Goal: Information Seeking & Learning: Learn about a topic

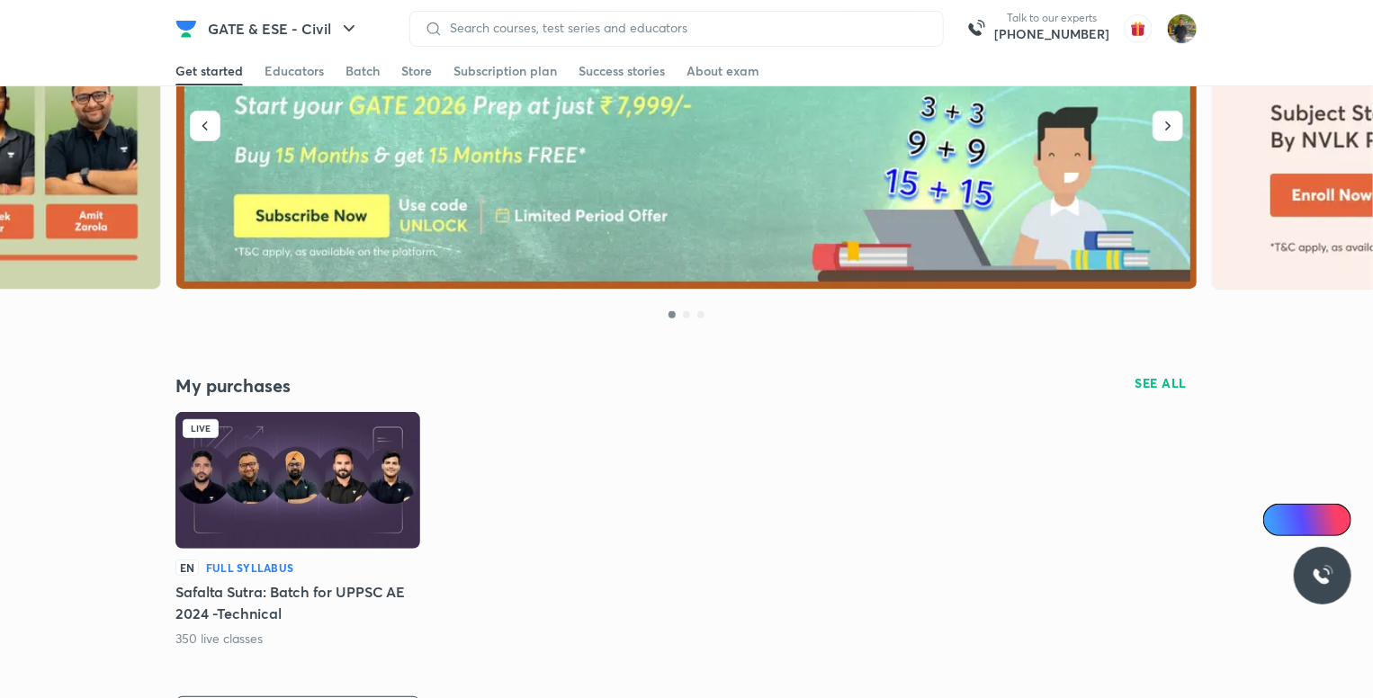
scroll to position [270, 0]
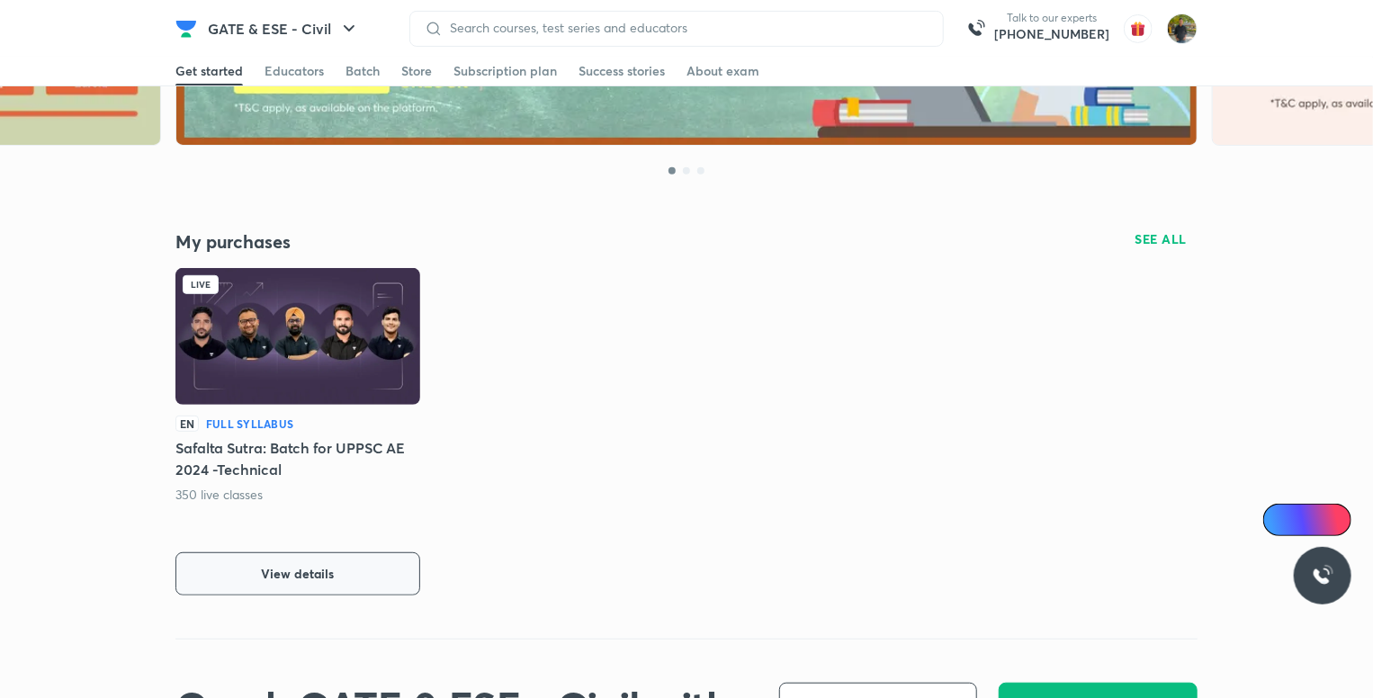
click at [330, 563] on button "View details" at bounding box center [297, 574] width 245 height 43
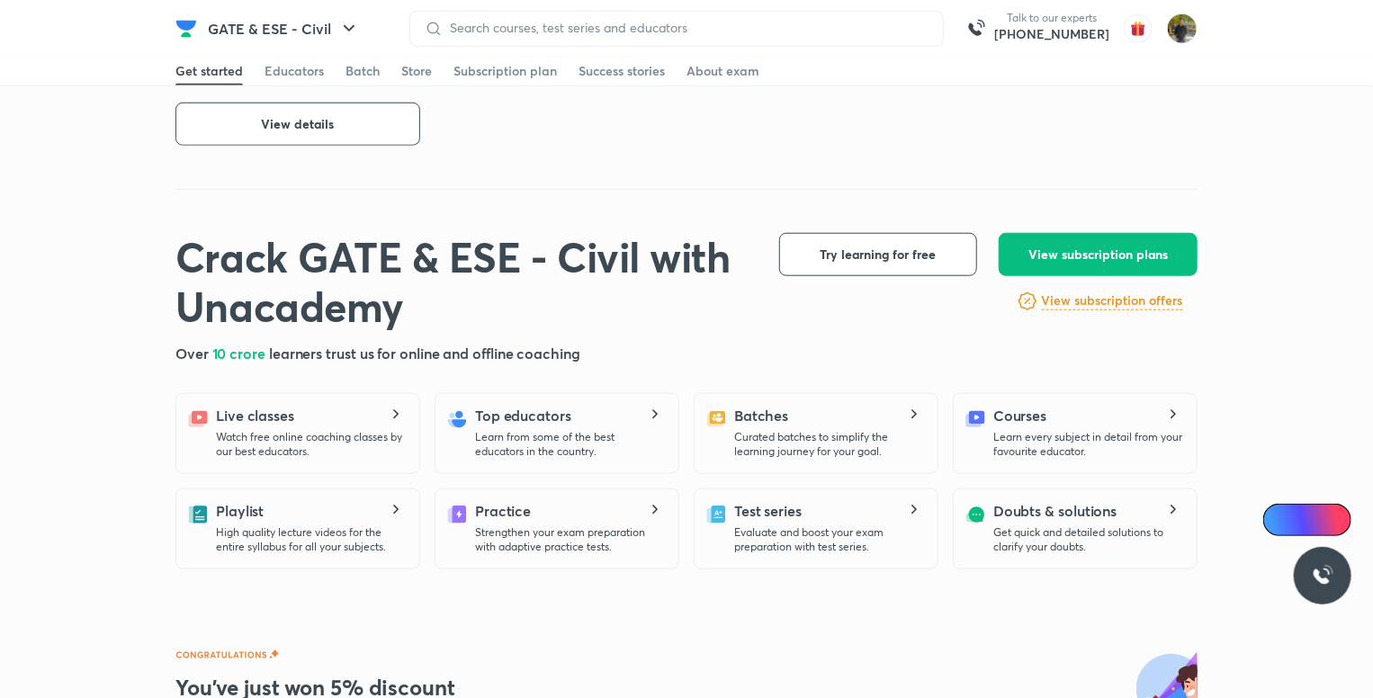
scroll to position [1157, 0]
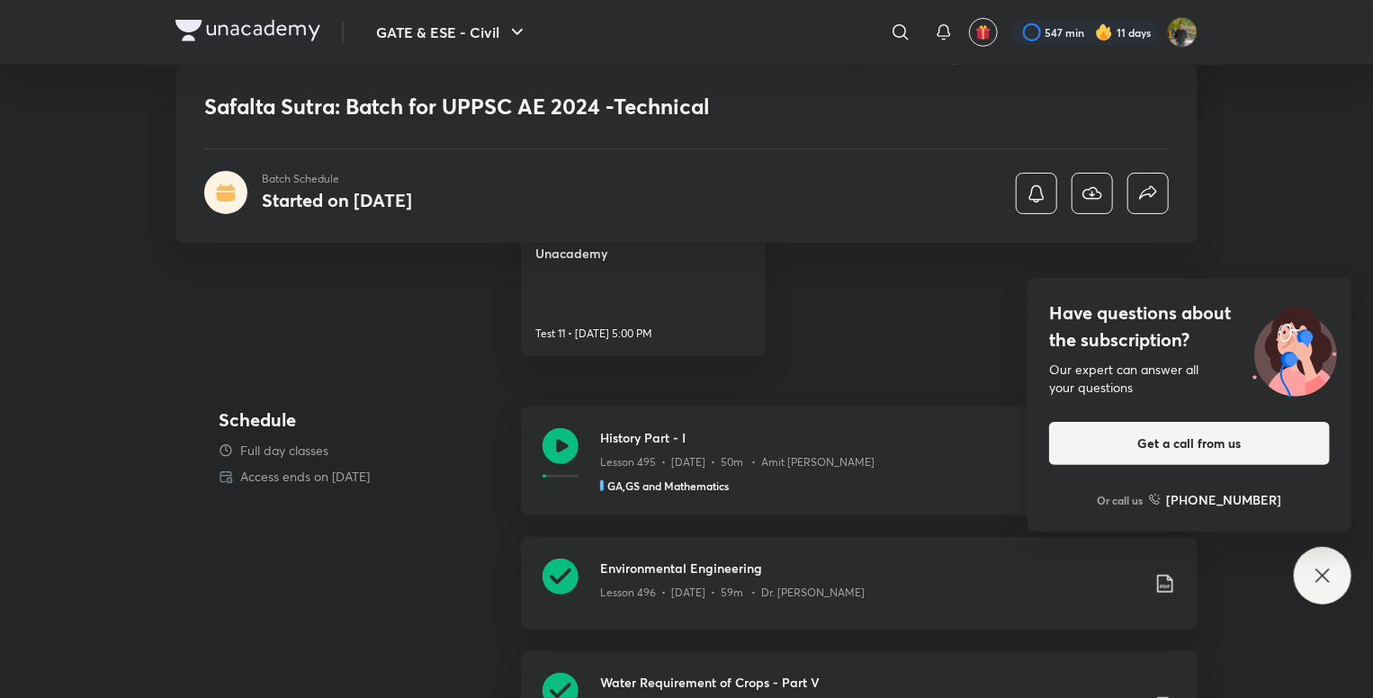
scroll to position [540, 0]
click at [1307, 584] on div "Have questions about the subscription? Our expert can answer all your questions…" at bounding box center [1323, 576] width 58 height 58
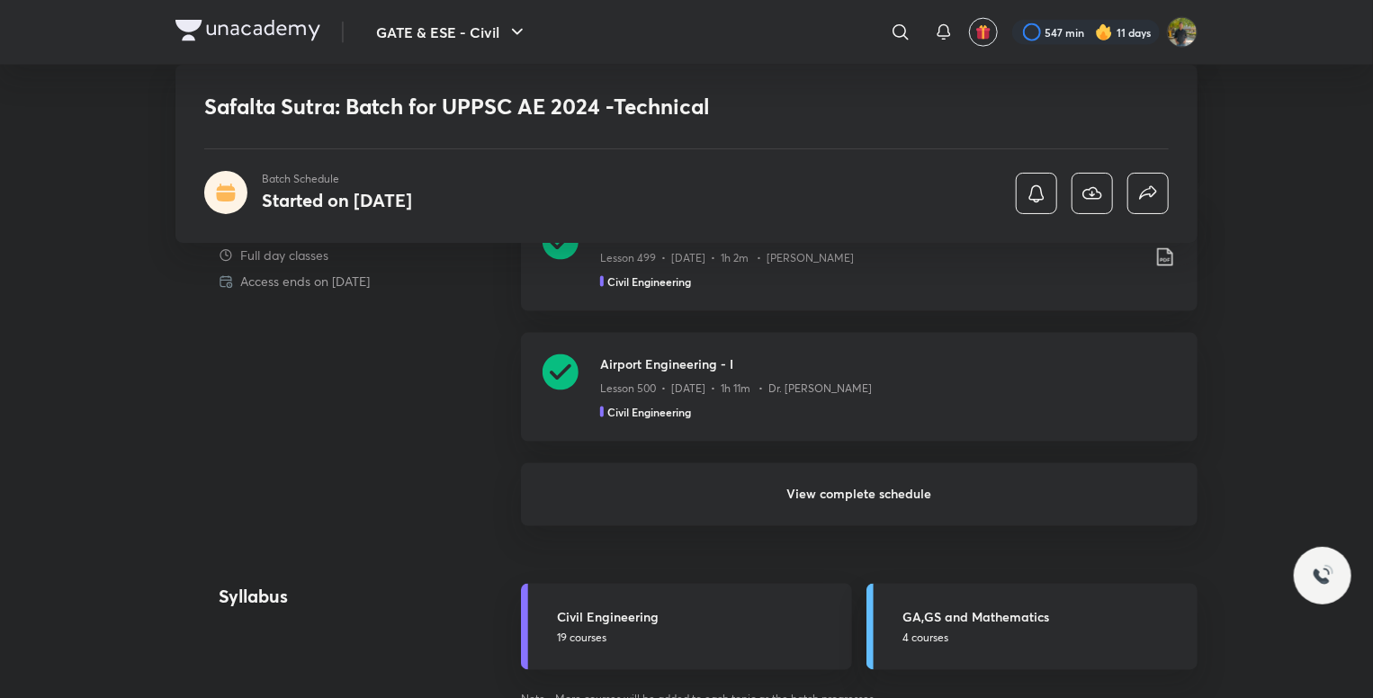
scroll to position [1260, 0]
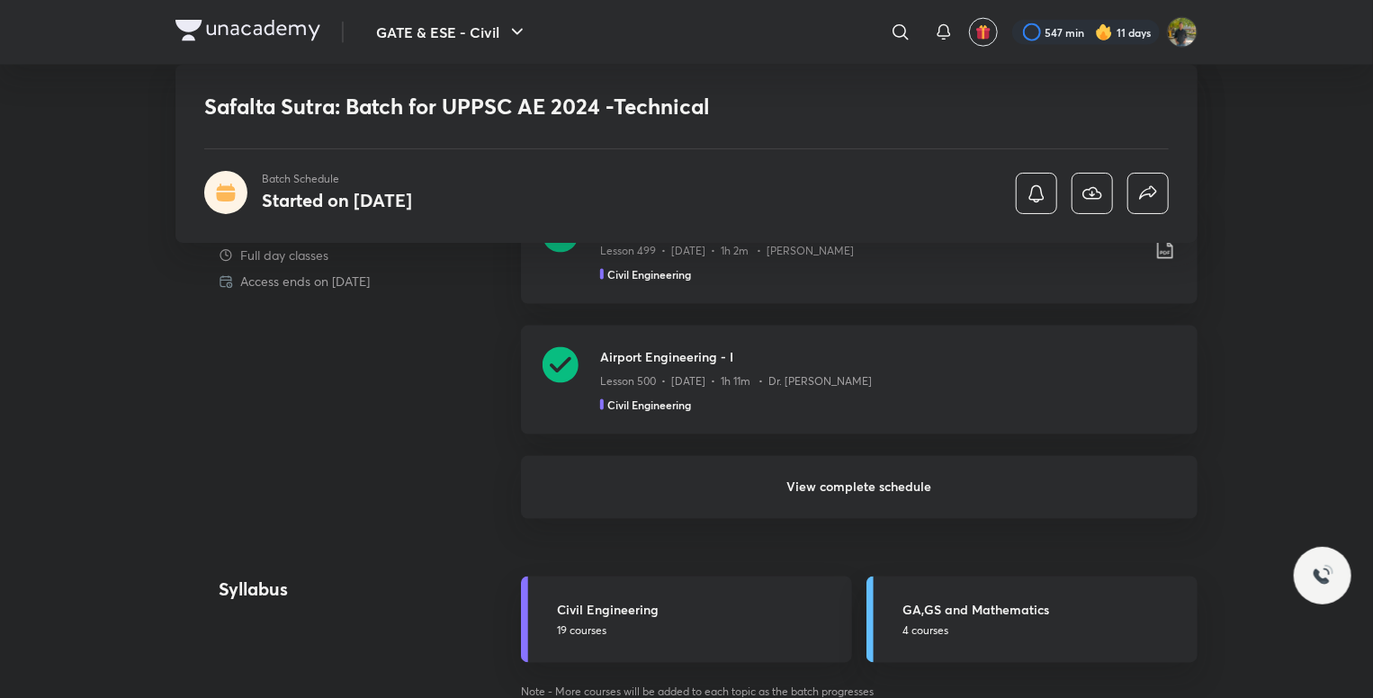
click at [840, 482] on h6 "View complete schedule" at bounding box center [859, 487] width 677 height 63
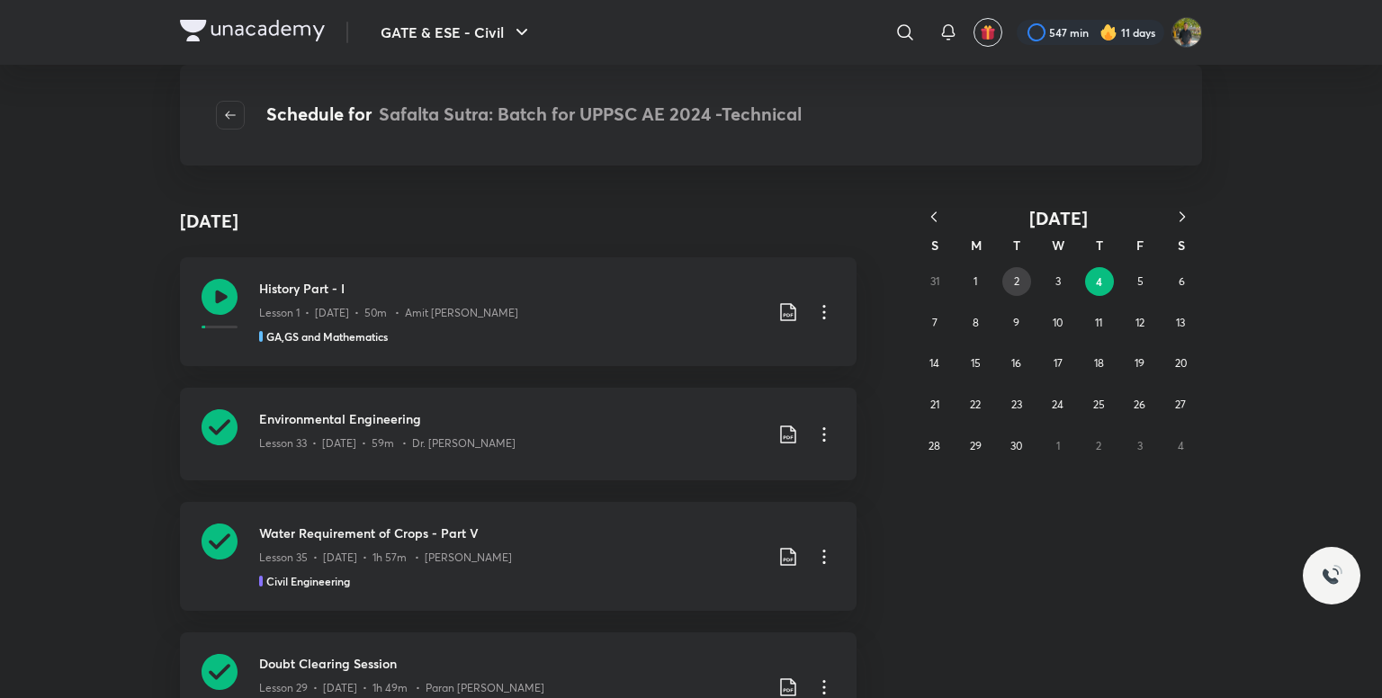
click at [1008, 285] on button "2" at bounding box center [1016, 281] width 29 height 29
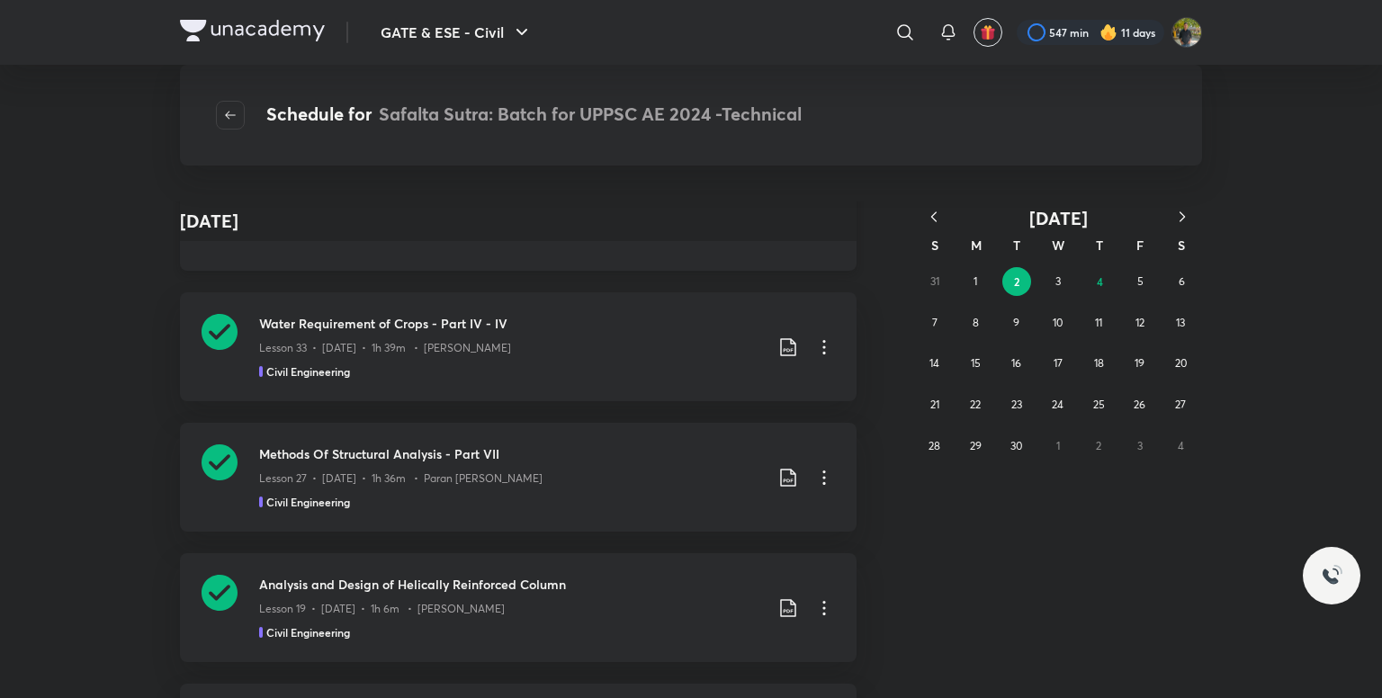
scroll to position [180, 0]
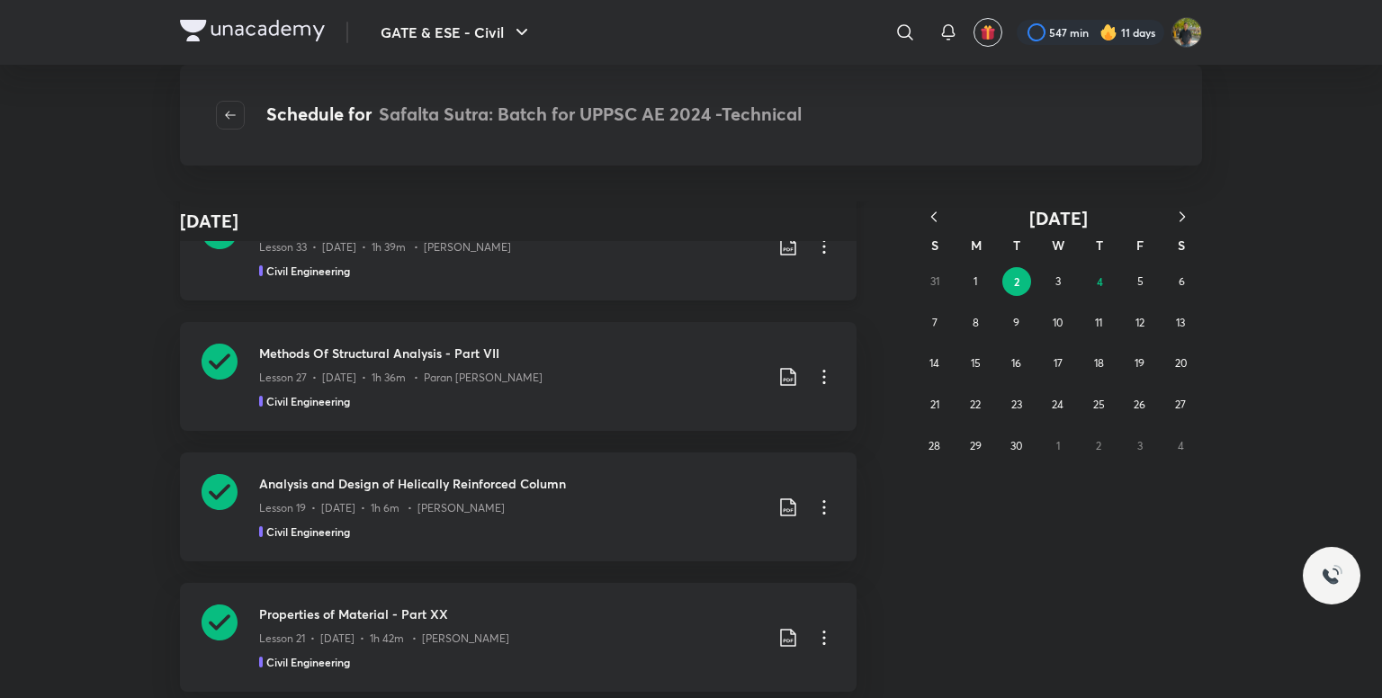
click at [785, 249] on icon at bounding box center [788, 247] width 22 height 22
click at [672, 345] on p "With annotation" at bounding box center [645, 343] width 93 height 19
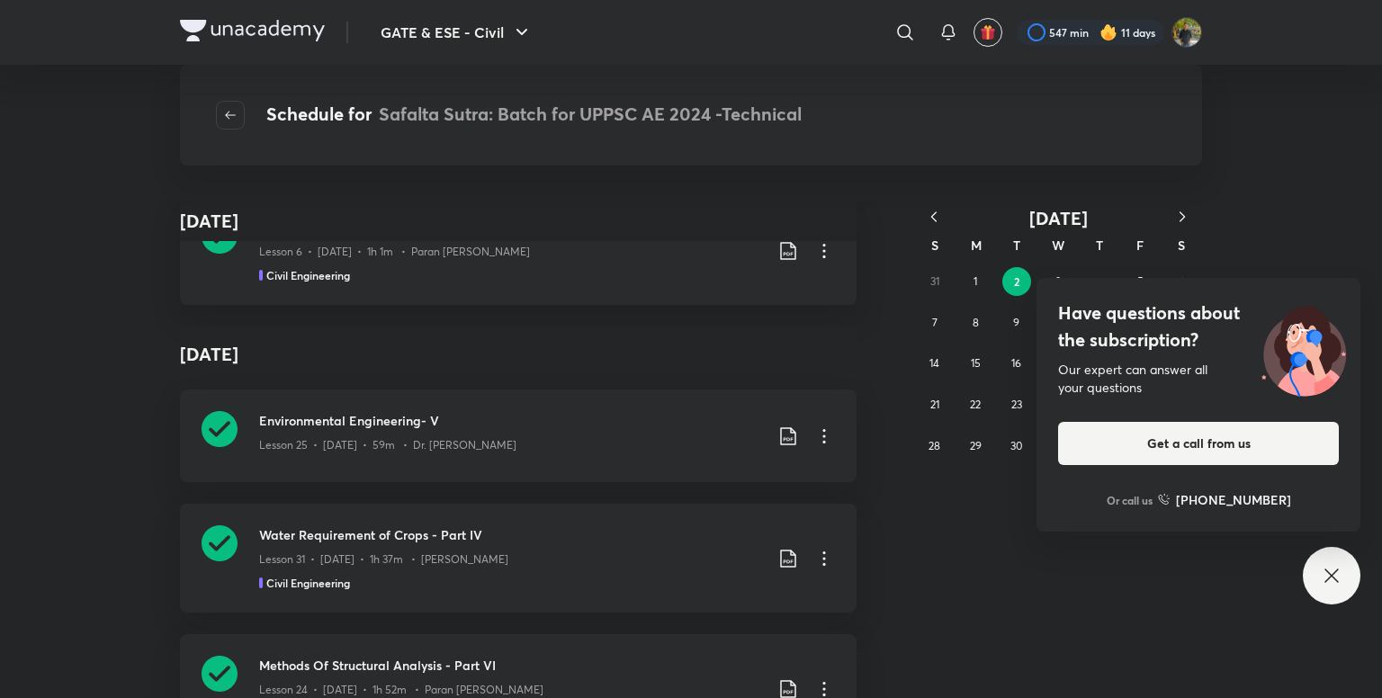
scroll to position [6209, 0]
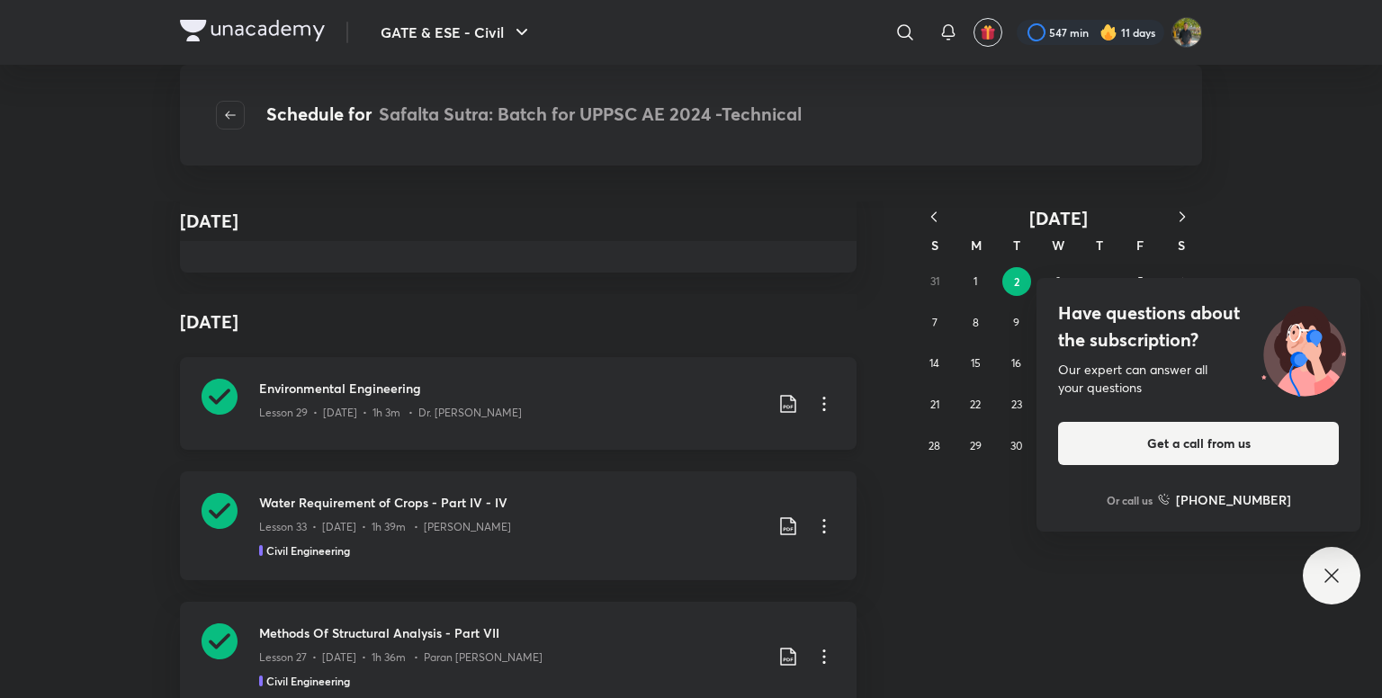
click at [783, 401] on icon at bounding box center [788, 404] width 22 height 22
click at [683, 491] on p "With annotation" at bounding box center [645, 500] width 93 height 19
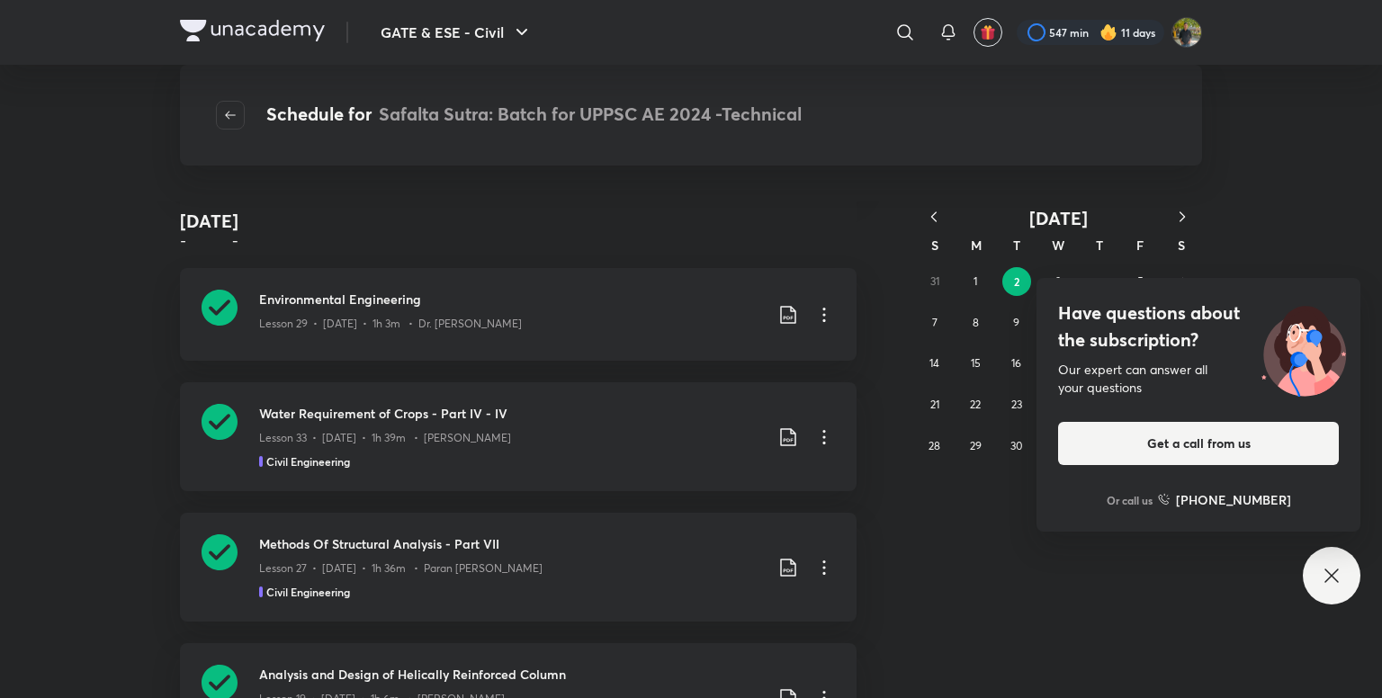
scroll to position [52854, 0]
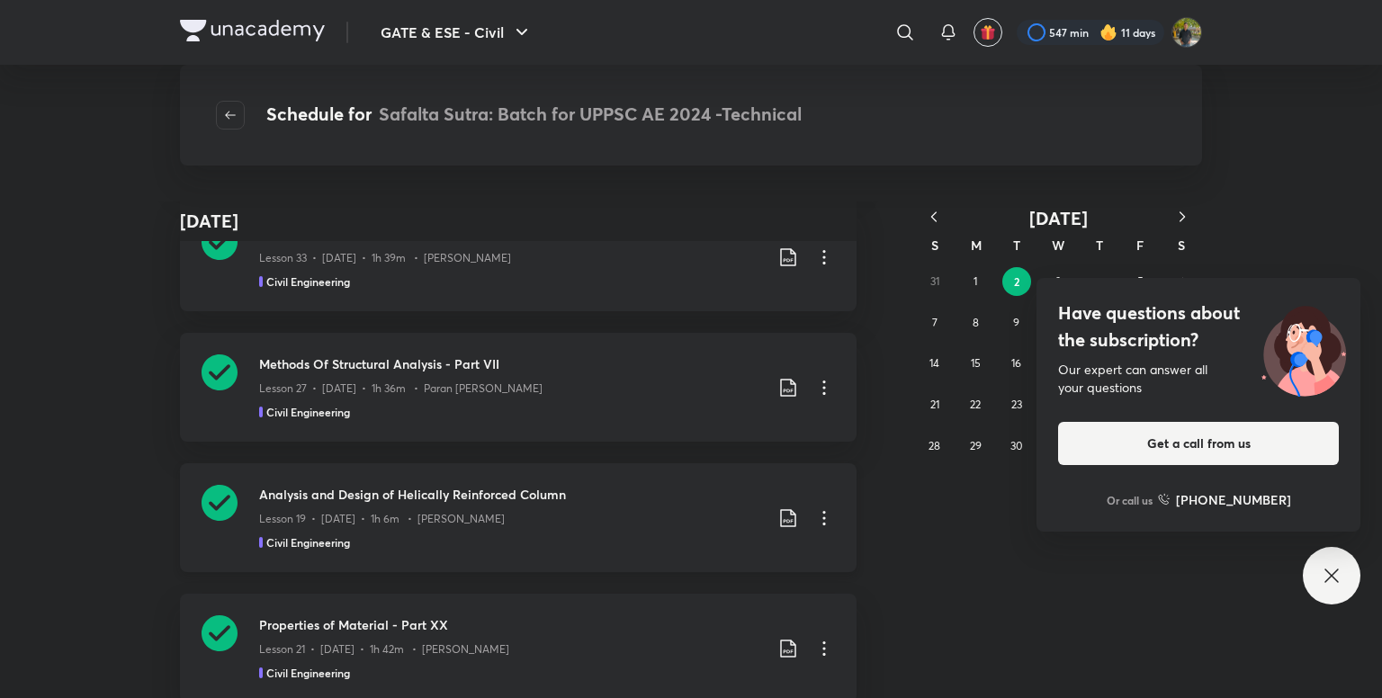
click at [783, 516] on icon at bounding box center [788, 519] width 22 height 22
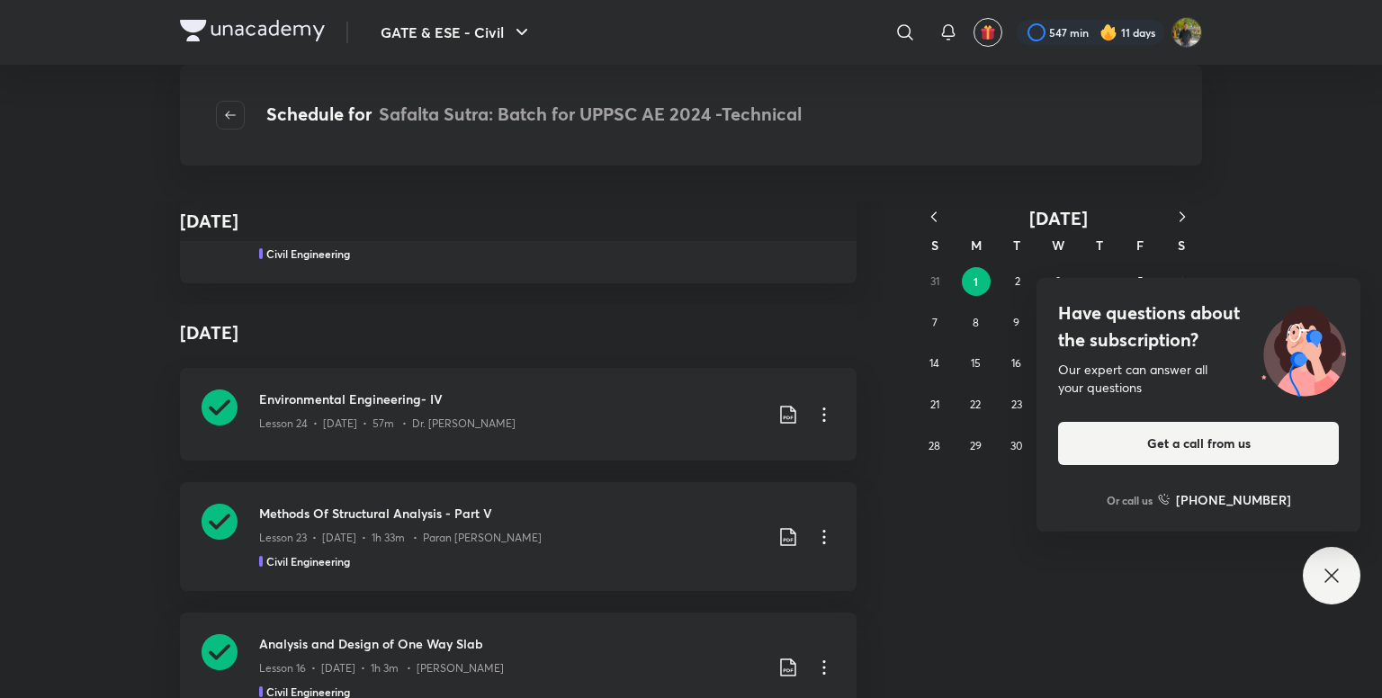
scroll to position [96583, 0]
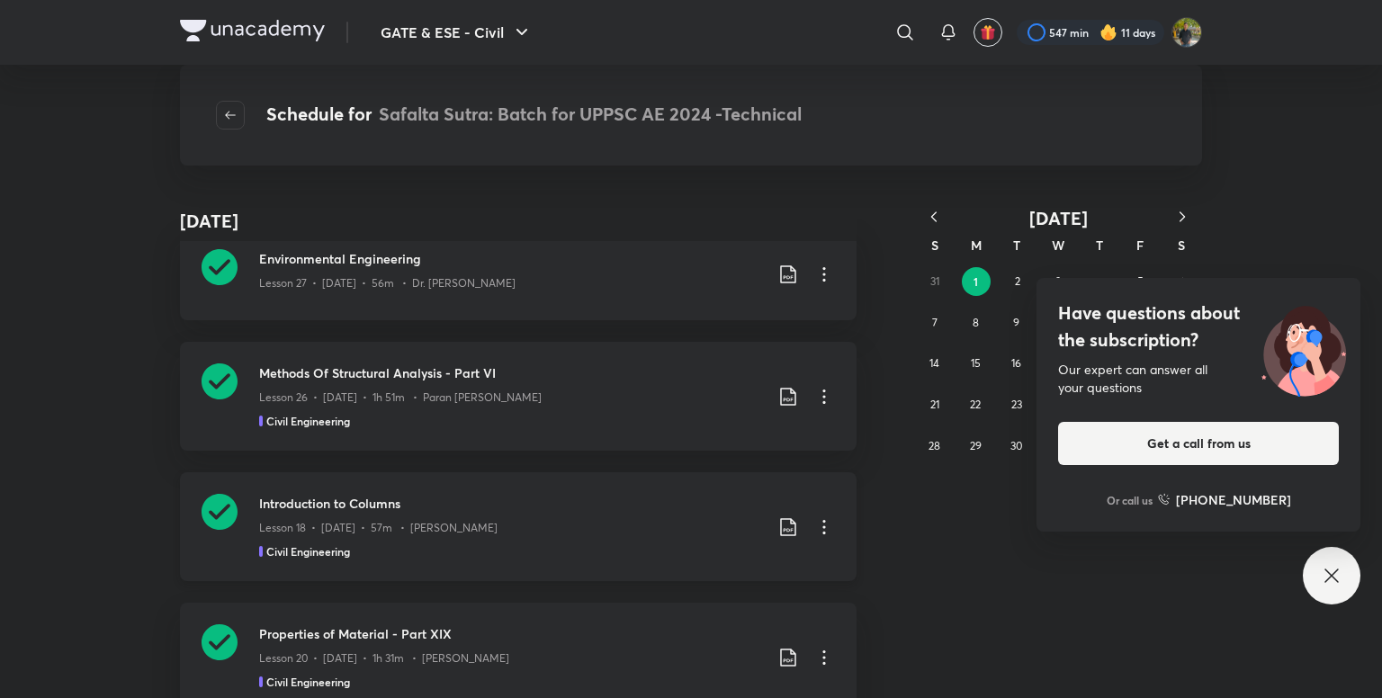
click at [779, 514] on div "Introduction to Columns Lesson 18 • Sep 1 • 57m • Amit Zarola Civil Engineering" at bounding box center [547, 527] width 576 height 66
click at [781, 528] on icon at bounding box center [788, 528] width 22 height 22
click at [666, 622] on p "With annotation" at bounding box center [645, 623] width 93 height 19
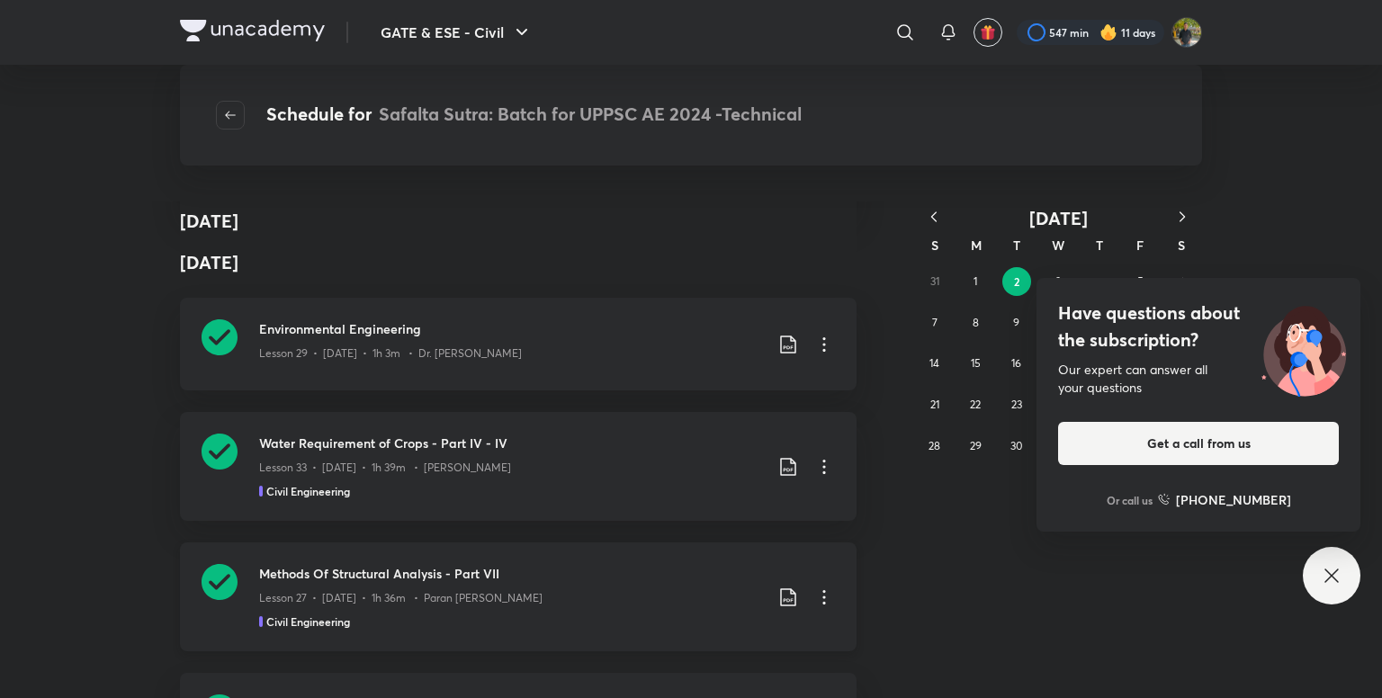
scroll to position [97483, 0]
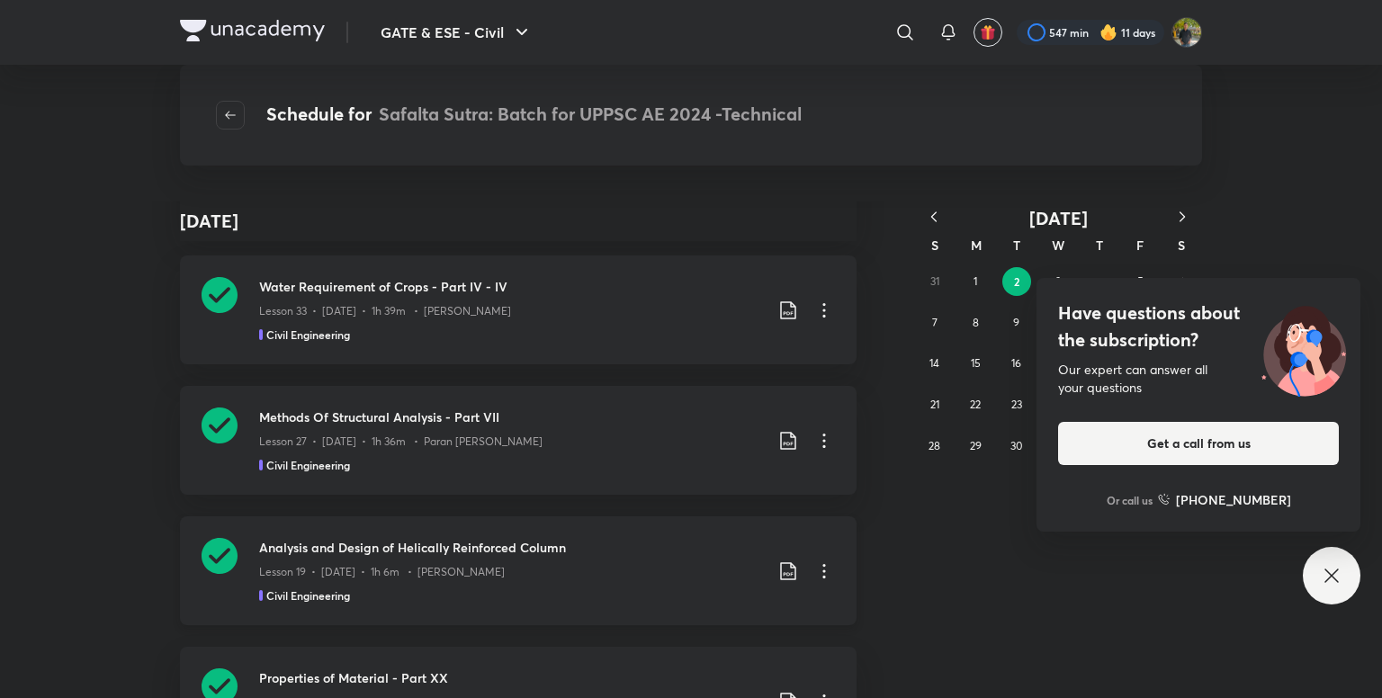
click at [777, 567] on icon at bounding box center [788, 572] width 22 height 22
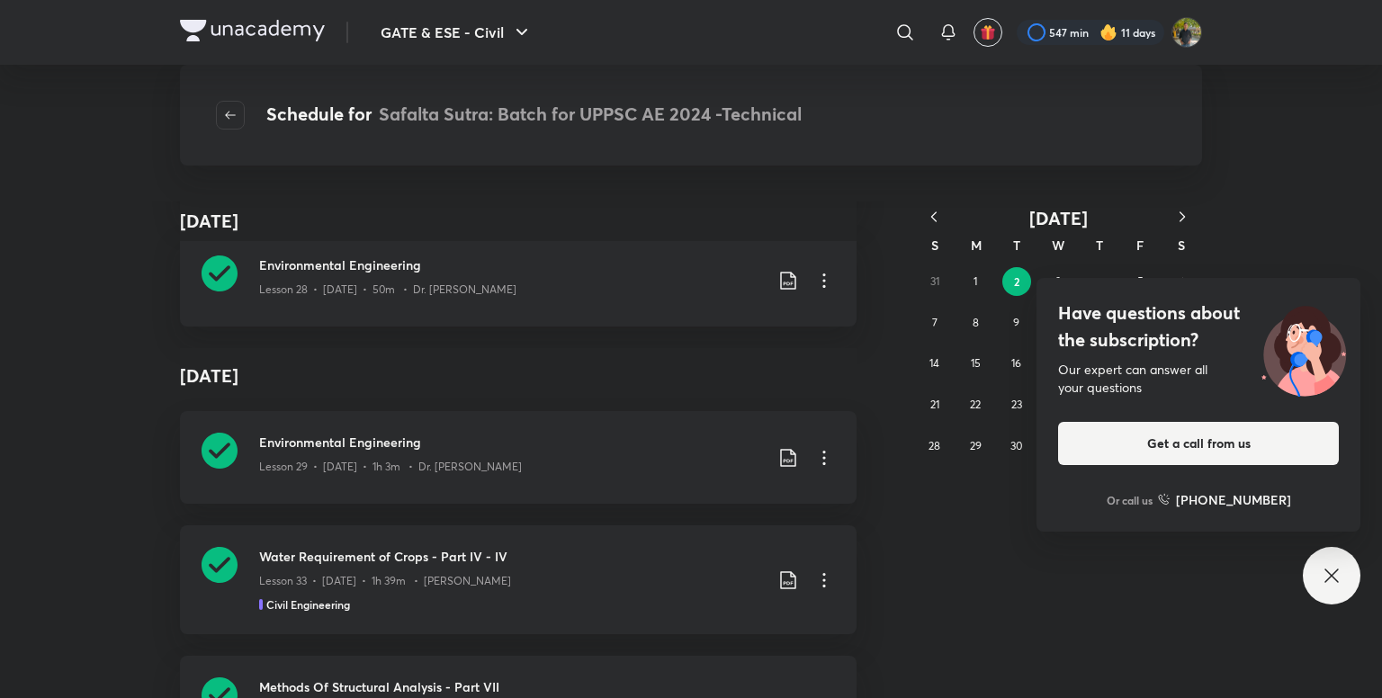
click at [1346, 574] on div "Have questions about the subscription? Our expert can answer all your questions…" at bounding box center [1332, 576] width 58 height 58
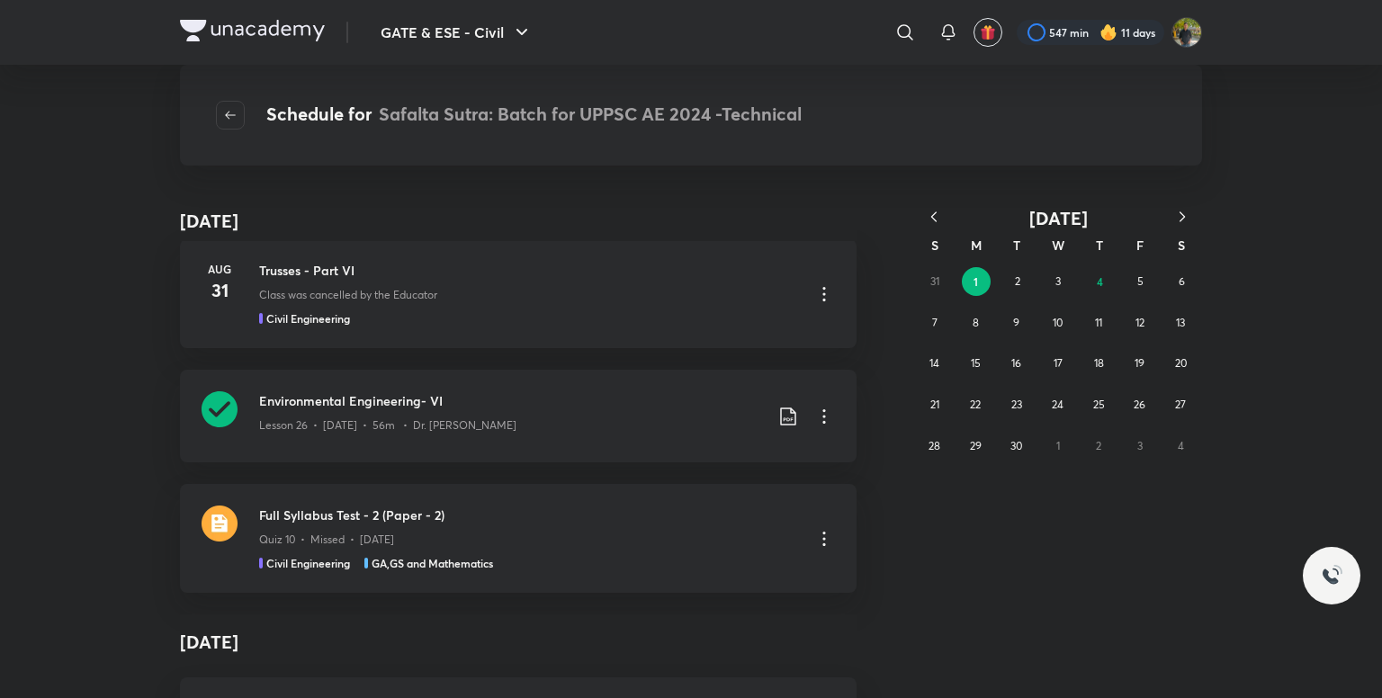
scroll to position [190565, 0]
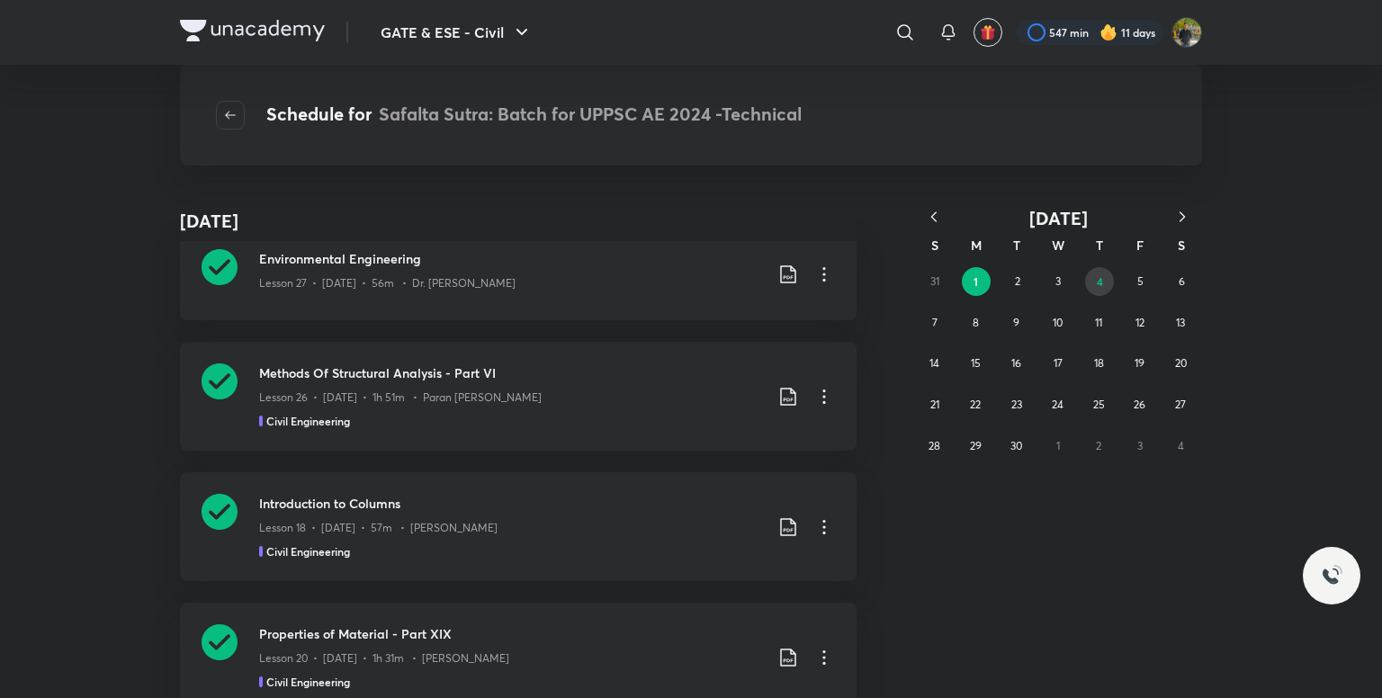
click at [1092, 271] on button "4" at bounding box center [1099, 281] width 29 height 29
click at [1099, 285] on abbr "4" at bounding box center [1100, 281] width 6 height 14
click at [1100, 282] on abbr "4" at bounding box center [1100, 281] width 6 height 14
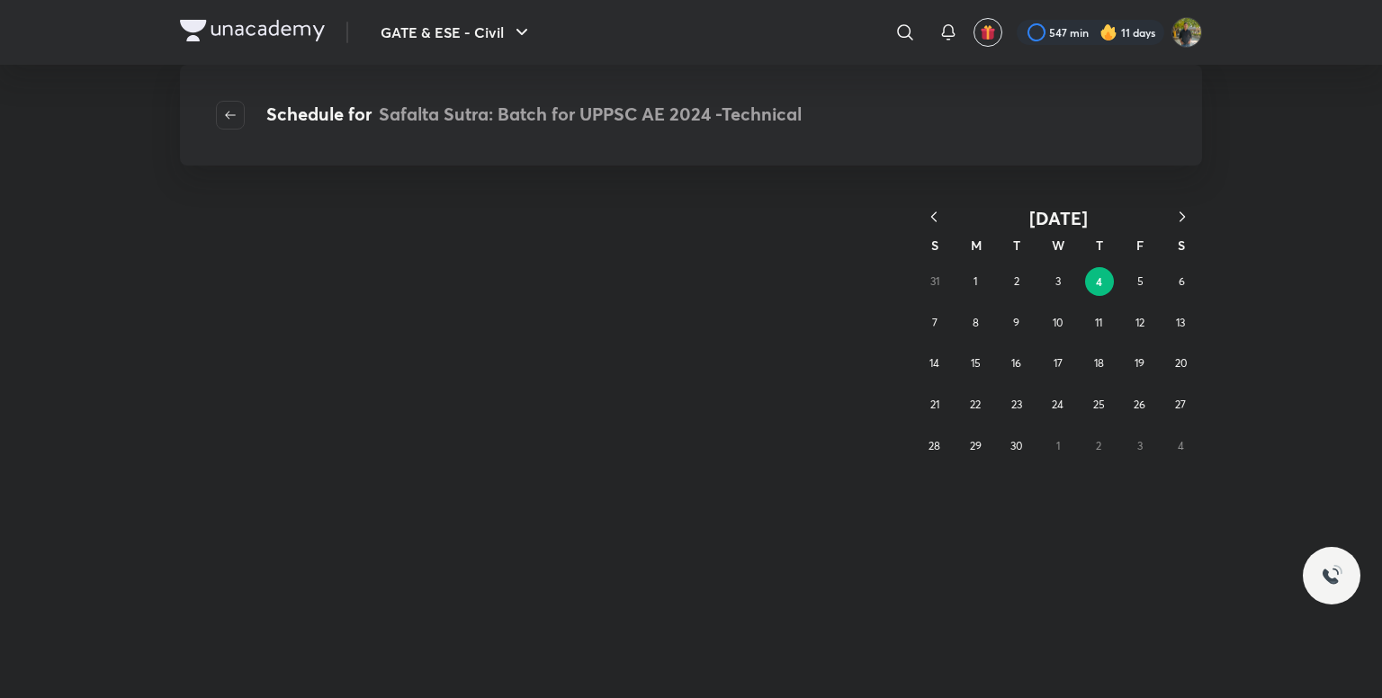
click at [1100, 282] on abbr "4" at bounding box center [1099, 281] width 6 height 14
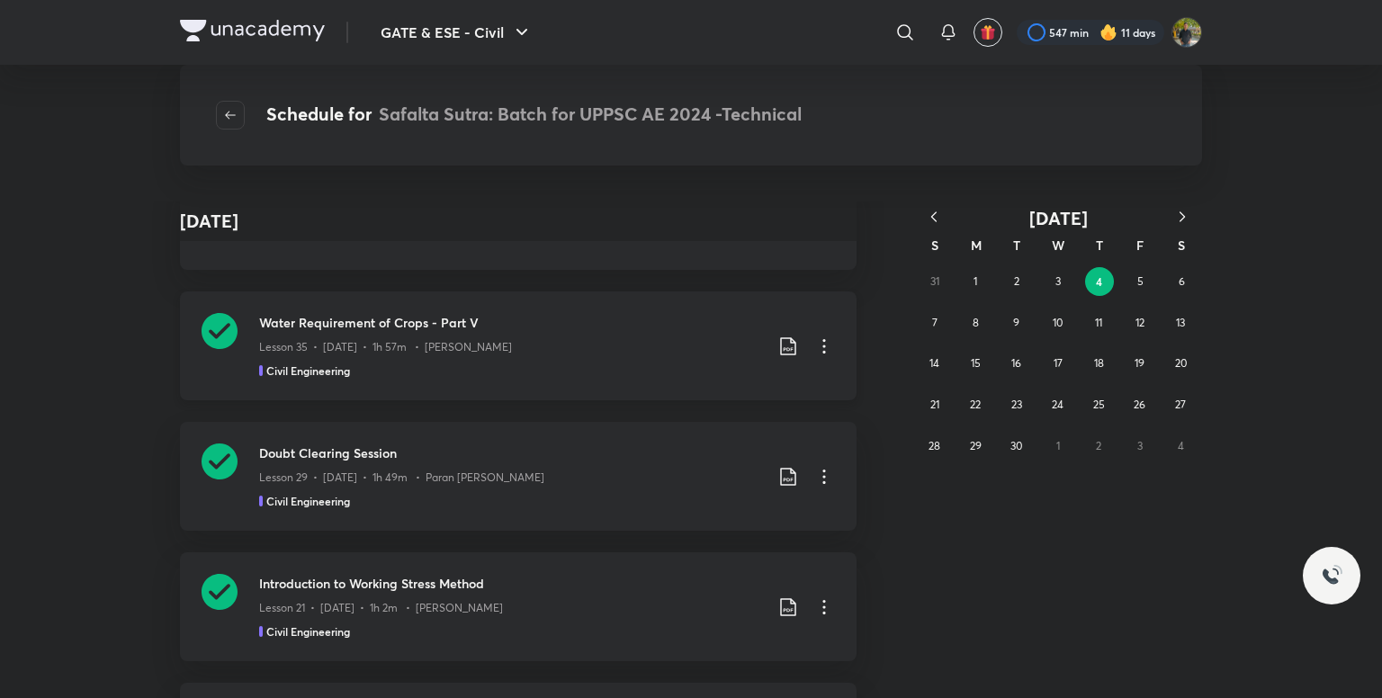
scroll to position [180, 0]
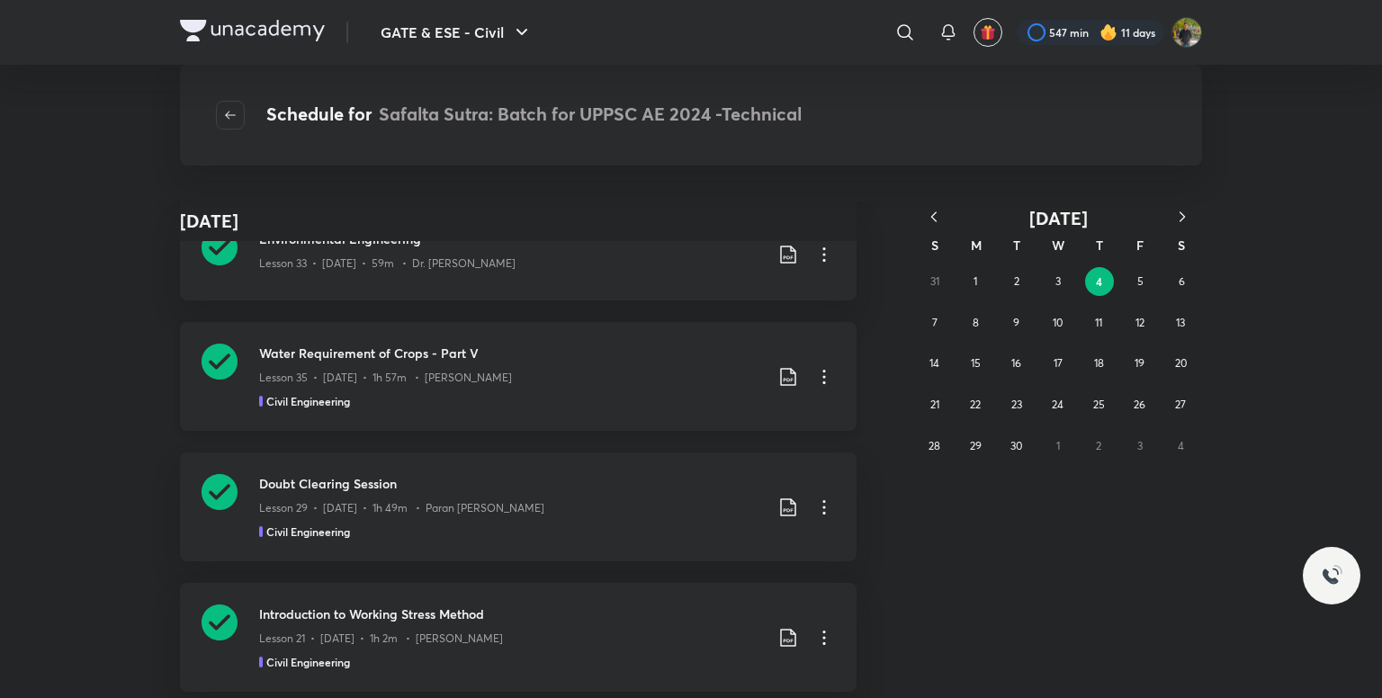
click at [777, 375] on icon at bounding box center [788, 377] width 22 height 22
click at [630, 464] on p "With annotation" at bounding box center [645, 473] width 93 height 19
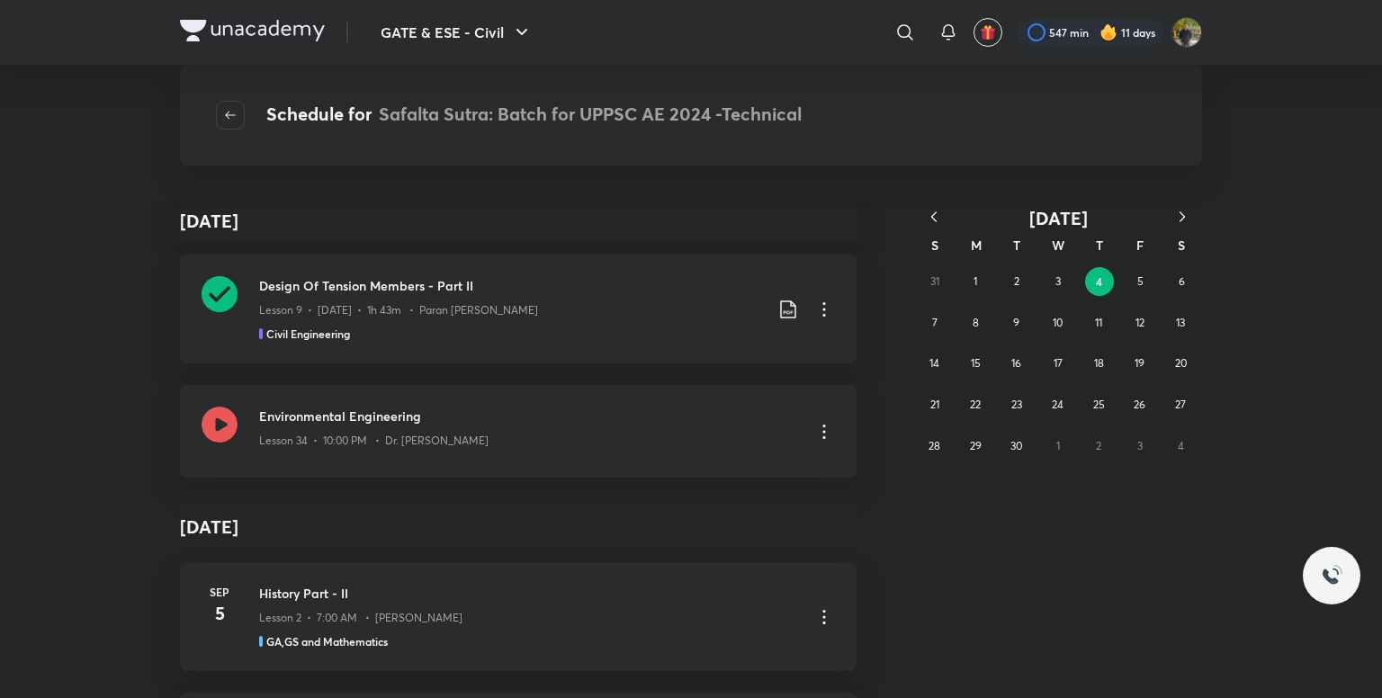
drag, startPoint x: 397, startPoint y: 436, endPoint x: 486, endPoint y: 156, distance: 293.7
click at [397, 436] on p "Lesson 34 • 10:00 PM • Dr. Jaspal Singh" at bounding box center [373, 441] width 229 height 16
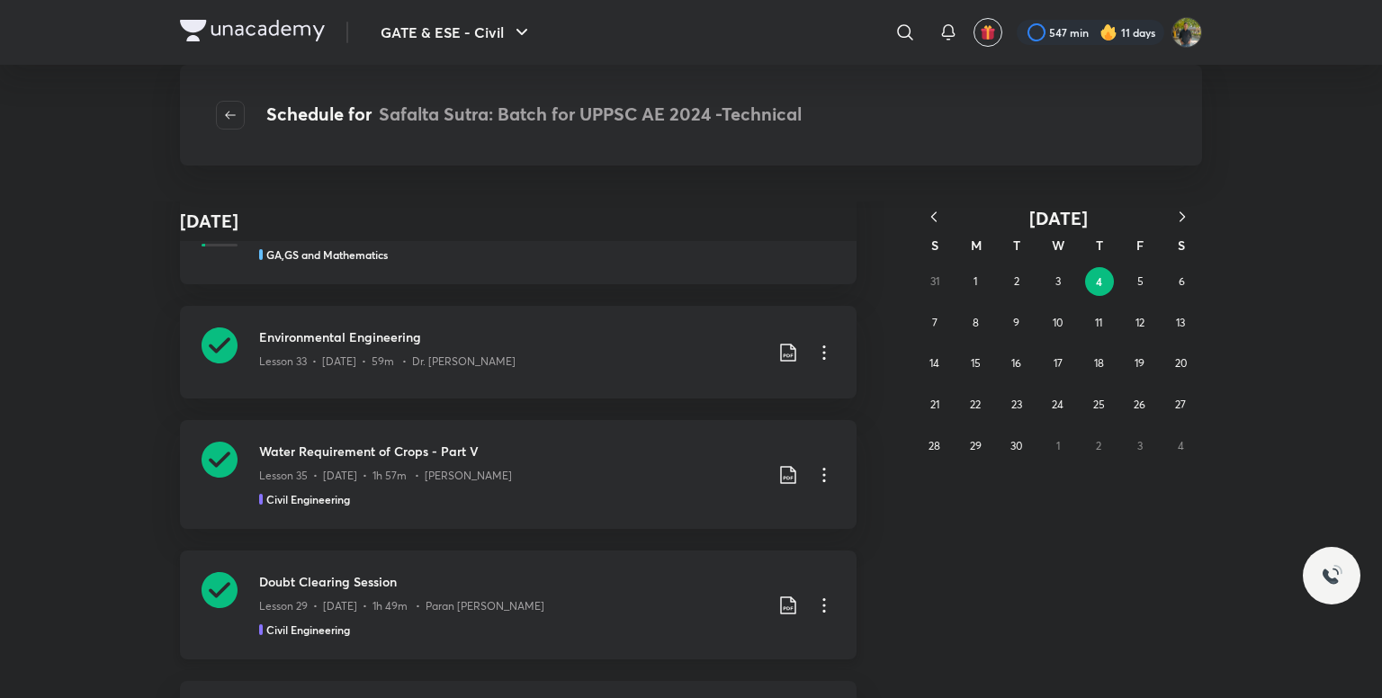
scroll to position [0, 0]
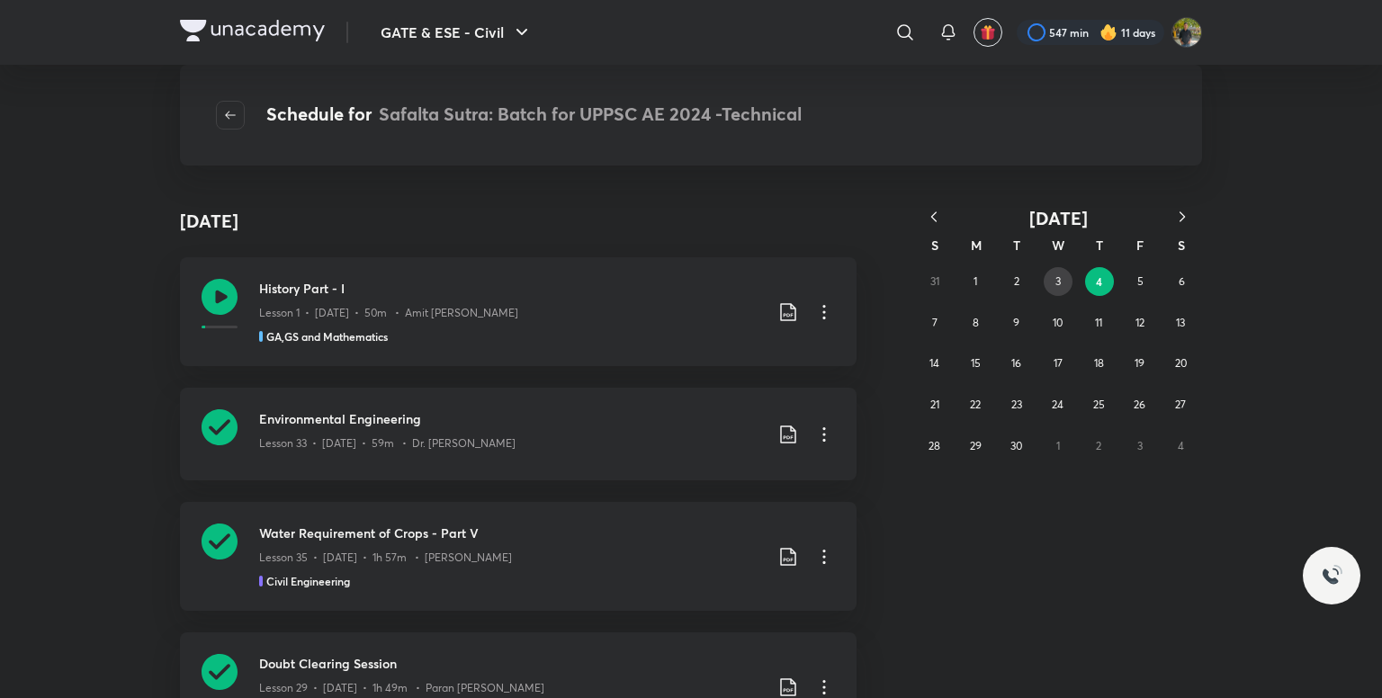
click at [1059, 282] on abbr "3" at bounding box center [1058, 280] width 5 height 13
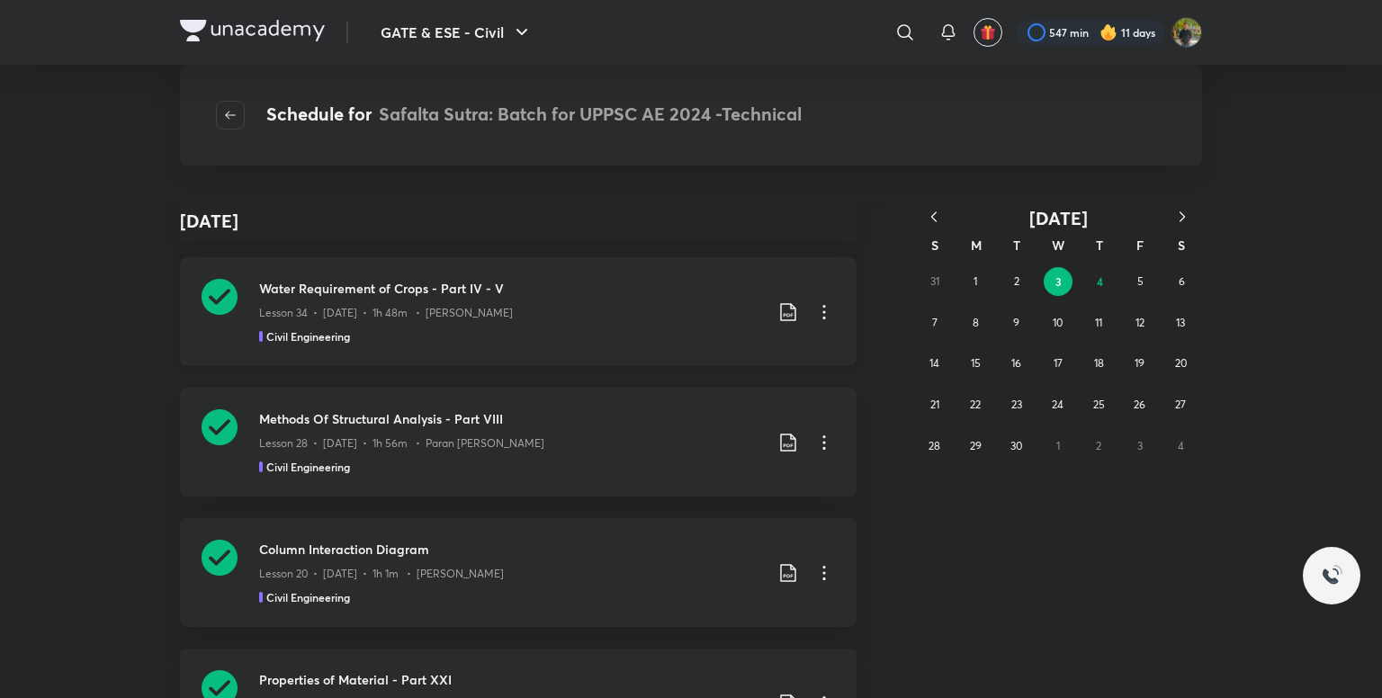
scroll to position [360, 0]
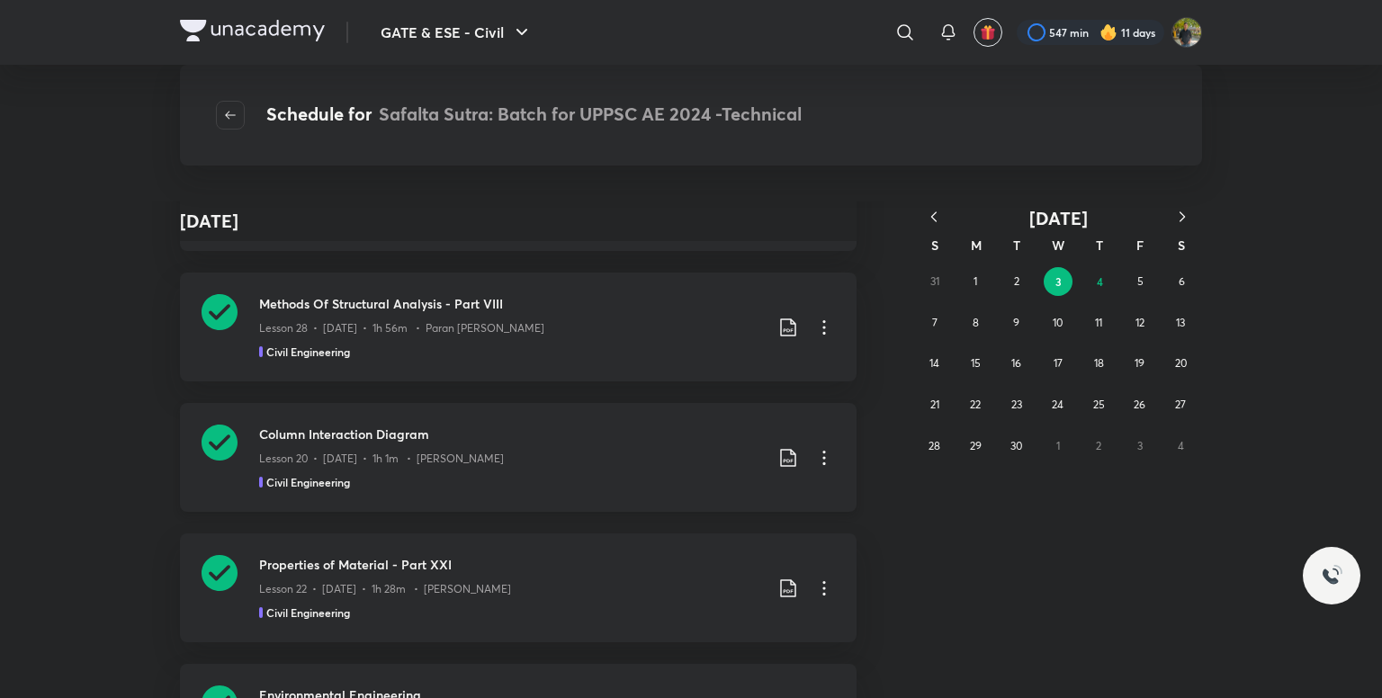
click at [778, 447] on icon at bounding box center [788, 458] width 22 height 22
click at [618, 549] on p "With annotation" at bounding box center [645, 554] width 93 height 19
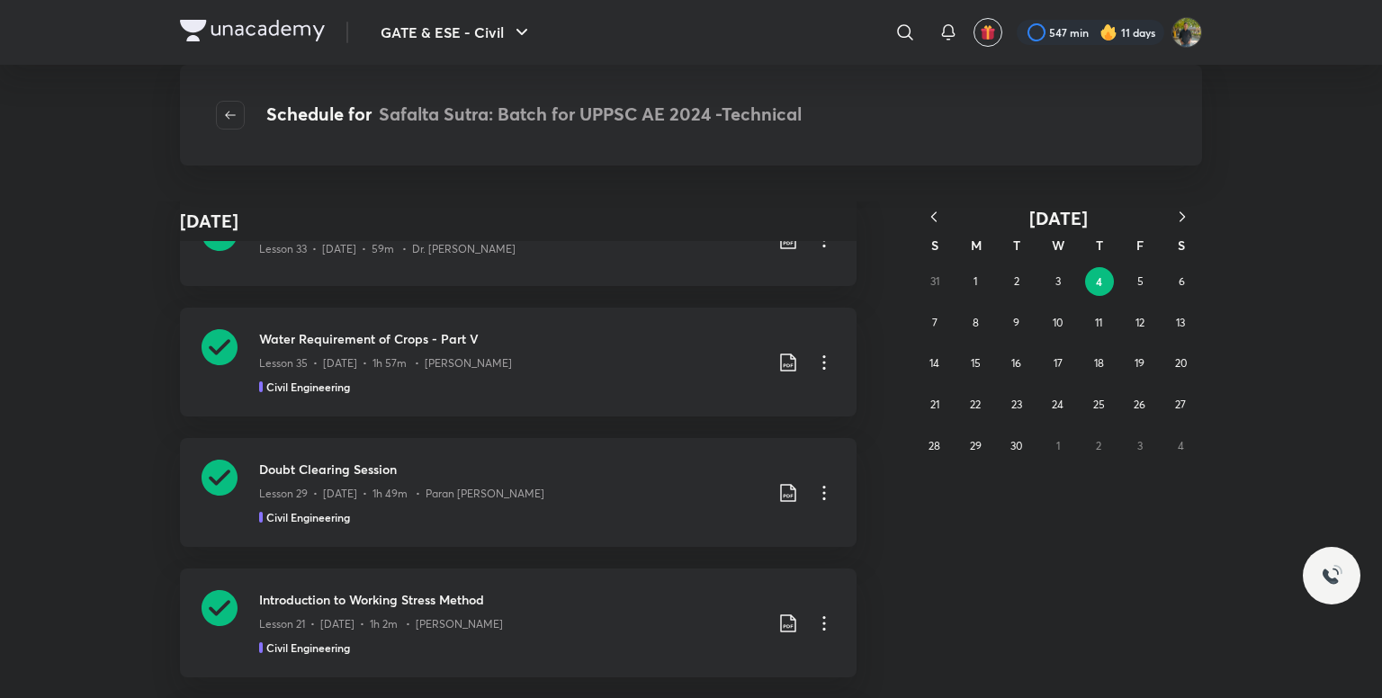
scroll to position [1170, 0]
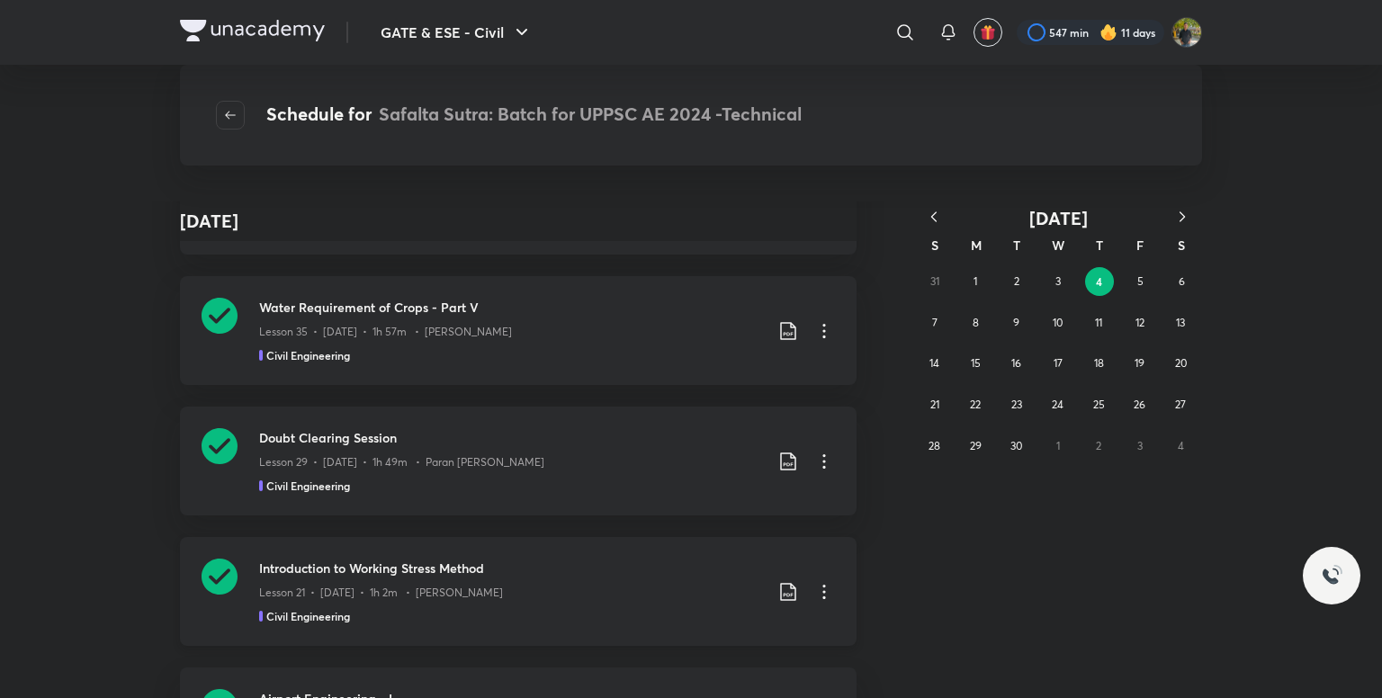
click at [781, 589] on icon at bounding box center [788, 592] width 22 height 22
click at [669, 630] on p "With annotation" at bounding box center [645, 634] width 93 height 19
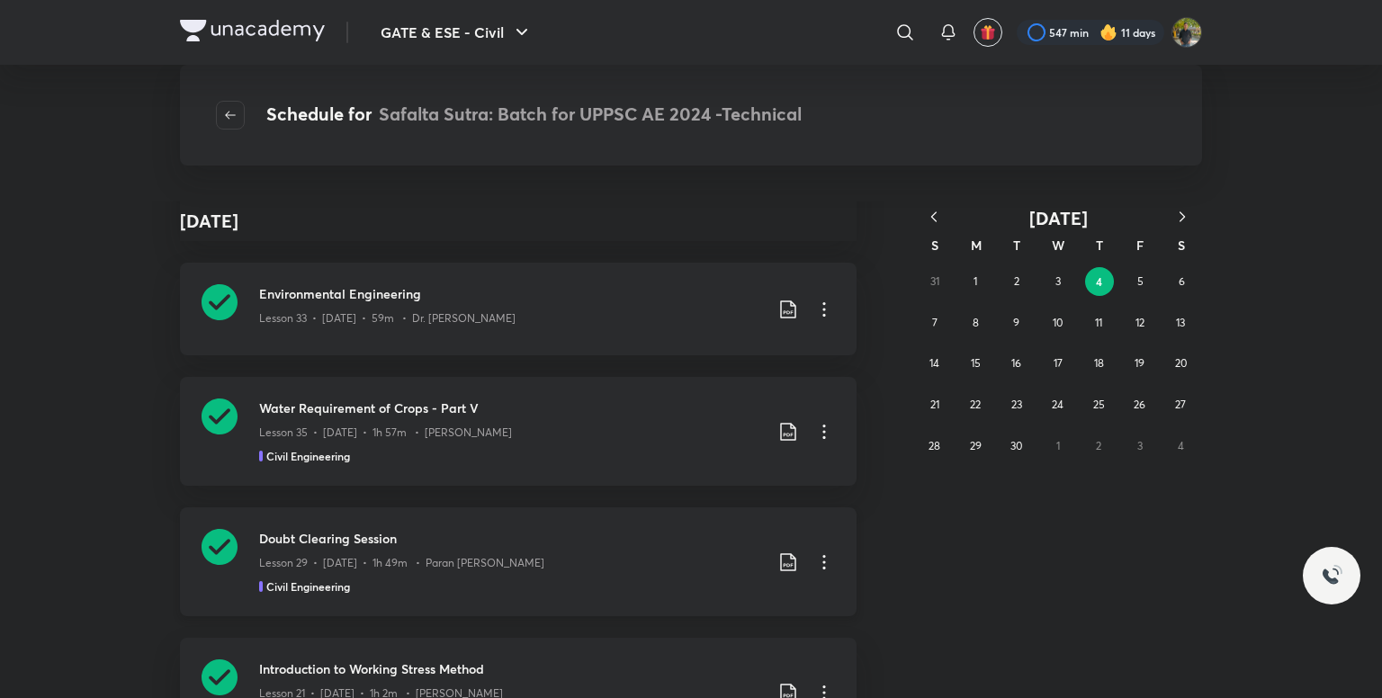
scroll to position [900, 0]
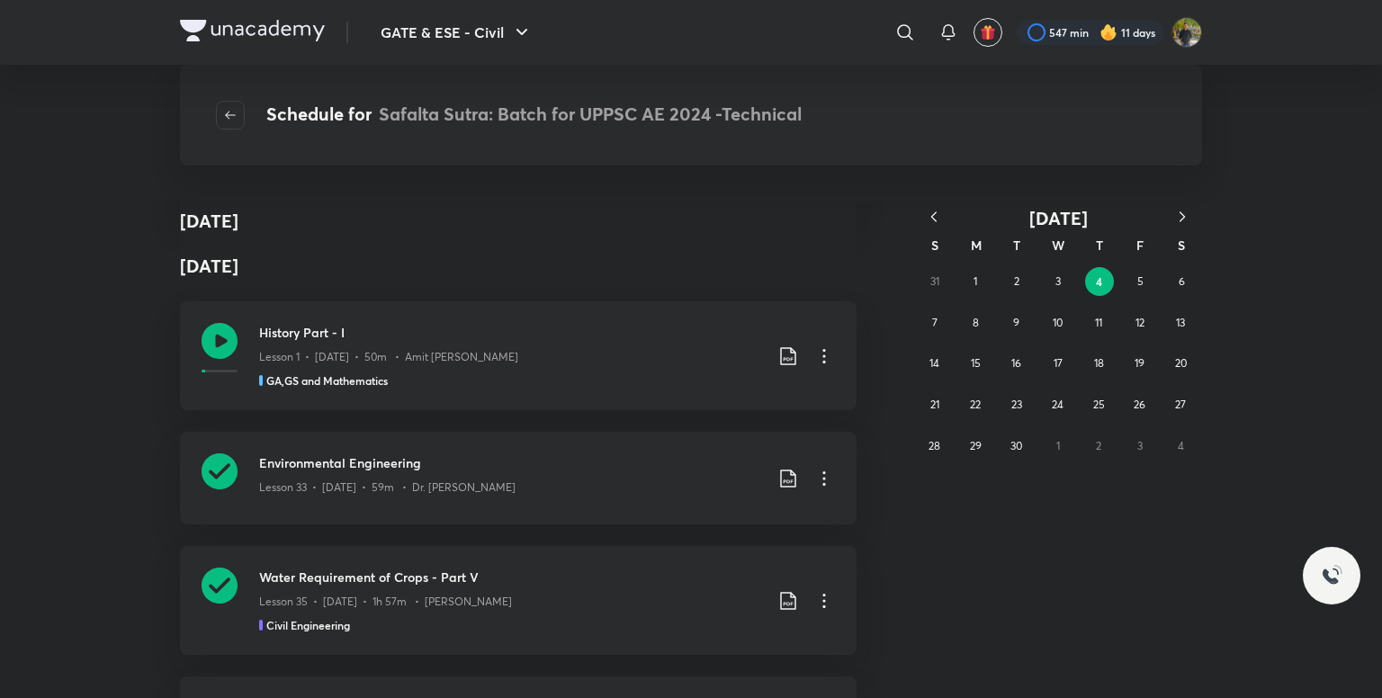
click at [939, 221] on icon "button" at bounding box center [934, 217] width 18 height 18
click at [1173, 436] on button "30" at bounding box center [1180, 446] width 29 height 29
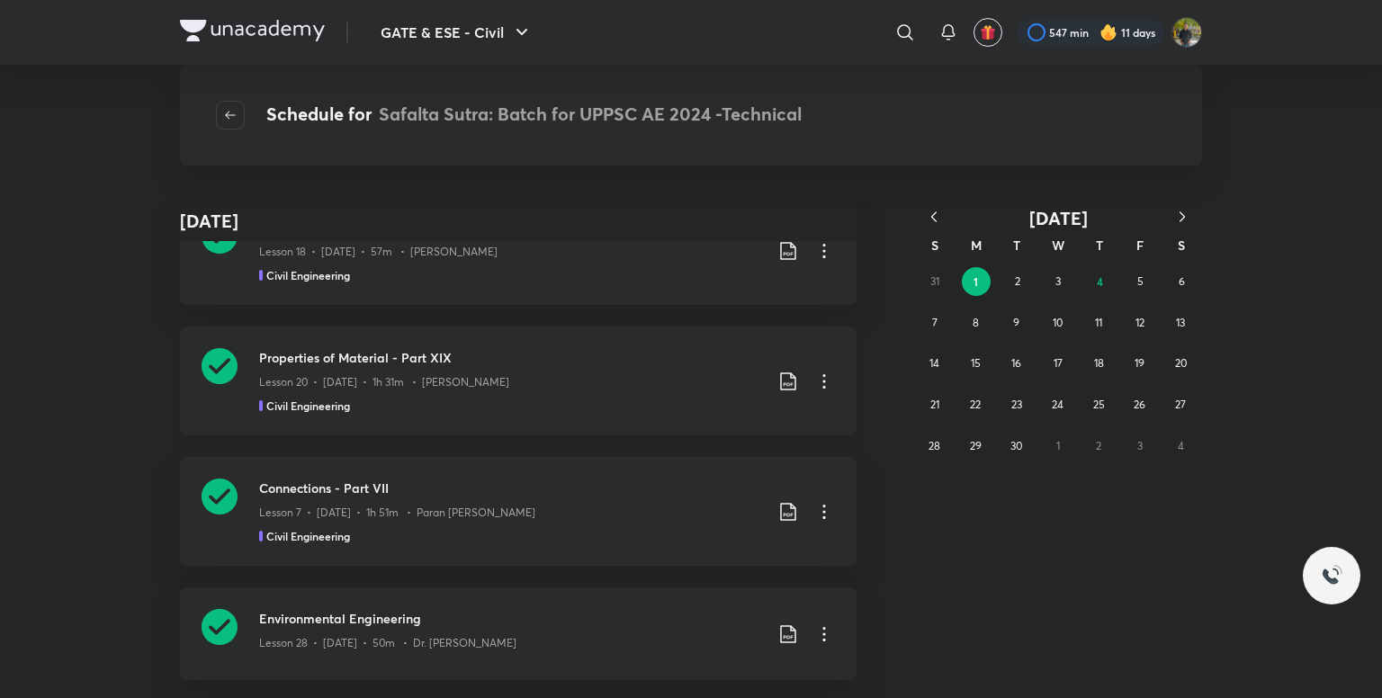
scroll to position [1591, 0]
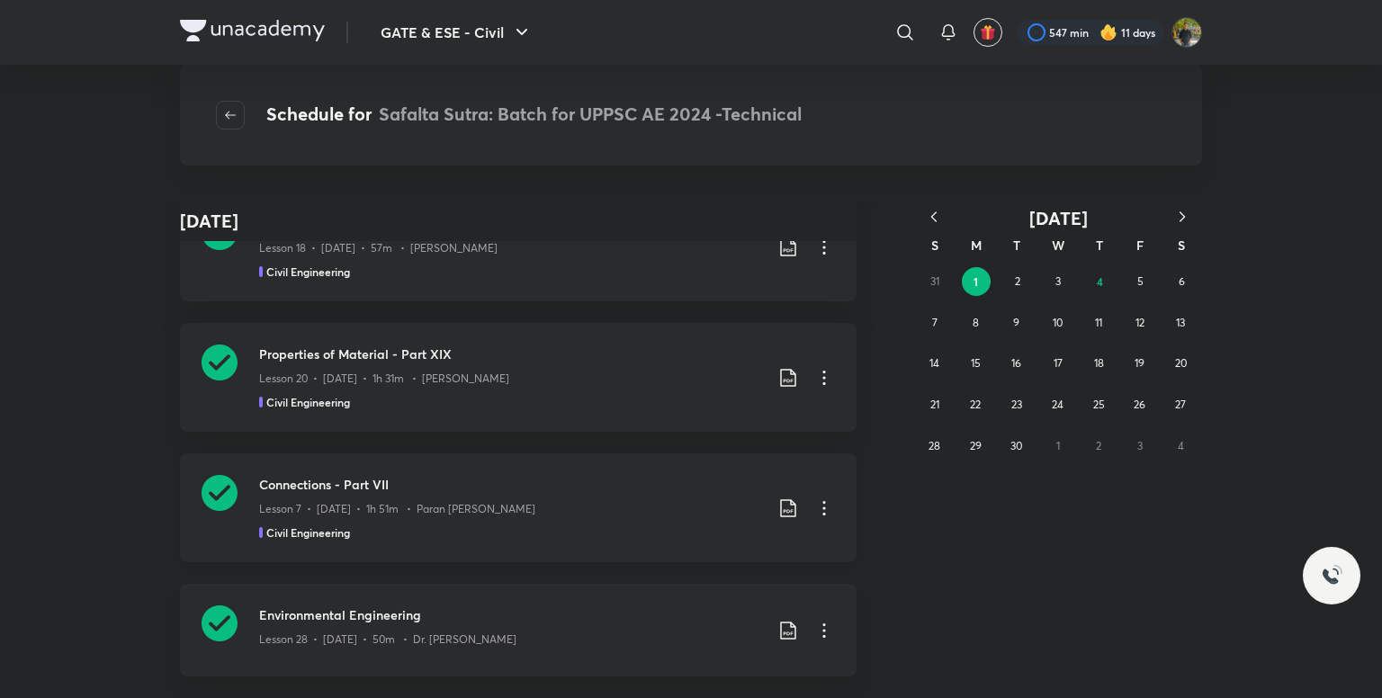
click at [780, 498] on icon at bounding box center [788, 509] width 22 height 22
click at [648, 587] on p "With annotation" at bounding box center [645, 591] width 93 height 19
click at [1023, 279] on button "2" at bounding box center [1017, 281] width 29 height 29
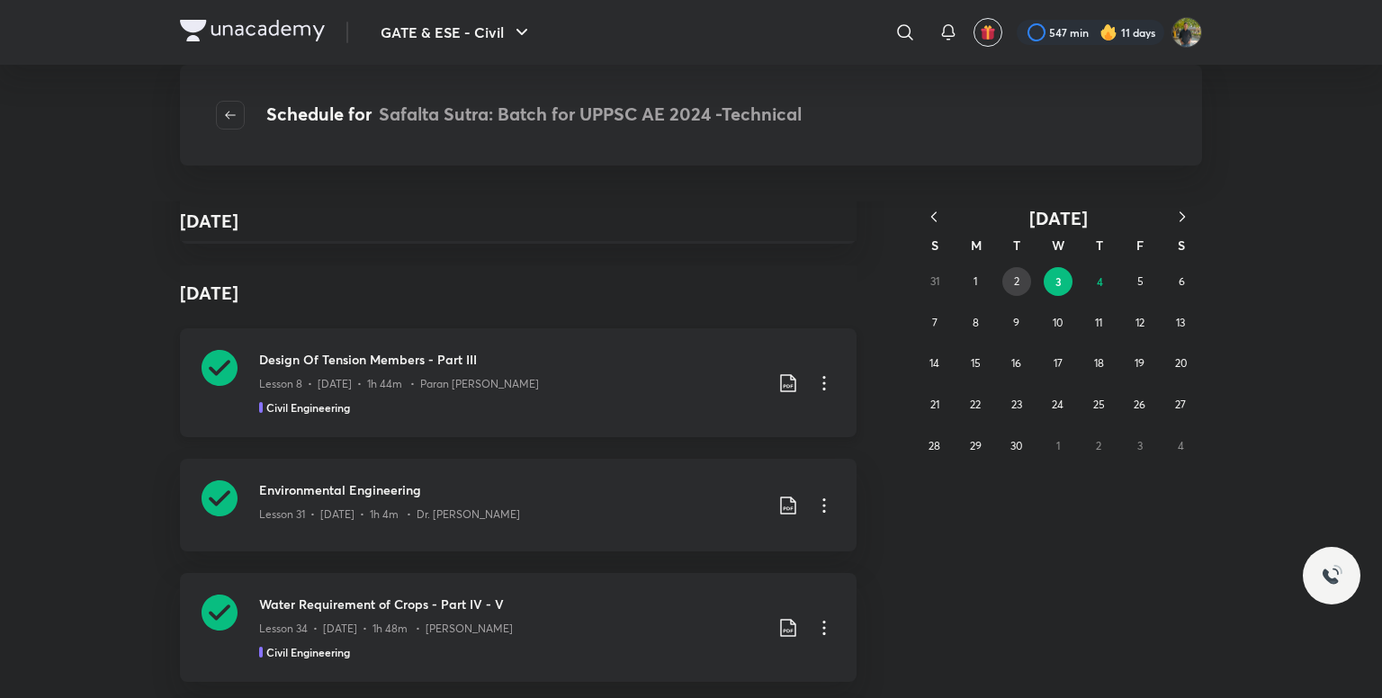
scroll to position [720, 0]
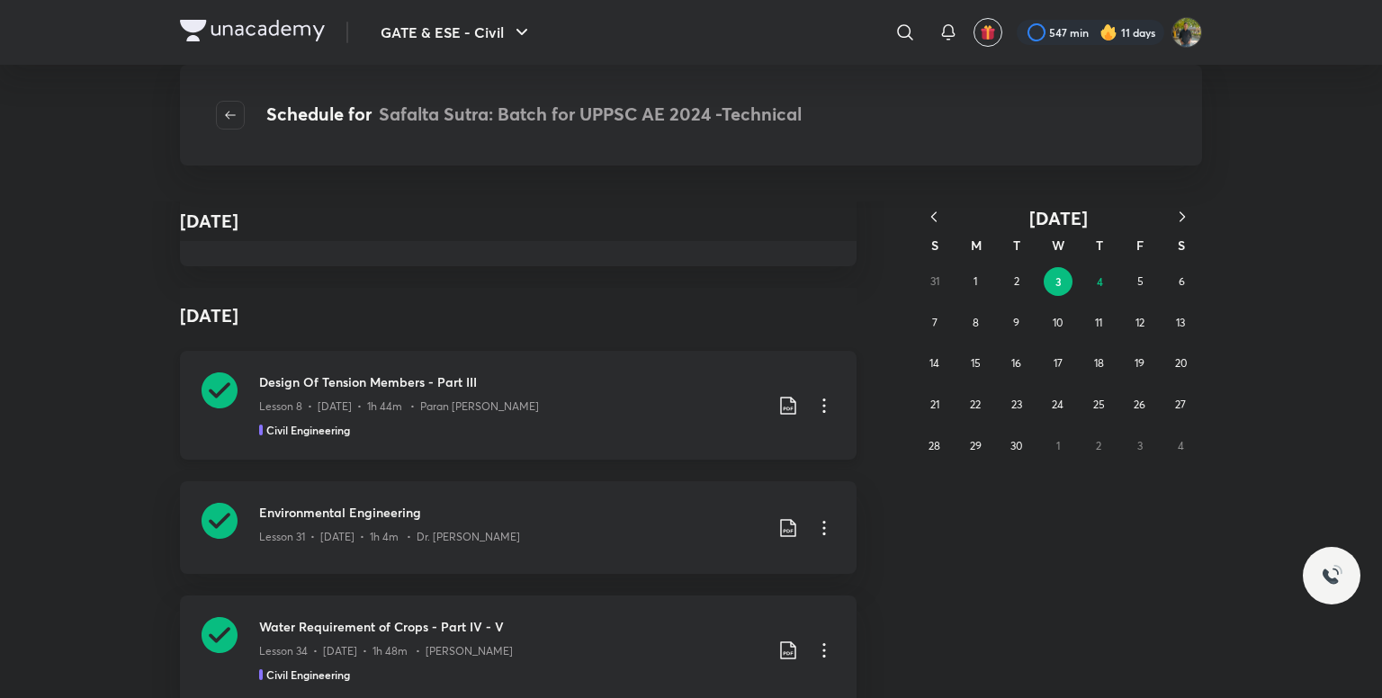
click at [778, 401] on icon at bounding box center [788, 406] width 22 height 22
click at [670, 495] on p "With annotation" at bounding box center [645, 502] width 93 height 19
click at [1092, 276] on button "4" at bounding box center [1099, 281] width 29 height 29
click at [1101, 281] on abbr "4" at bounding box center [1100, 281] width 6 height 14
click at [1100, 283] on abbr "4" at bounding box center [1100, 281] width 6 height 14
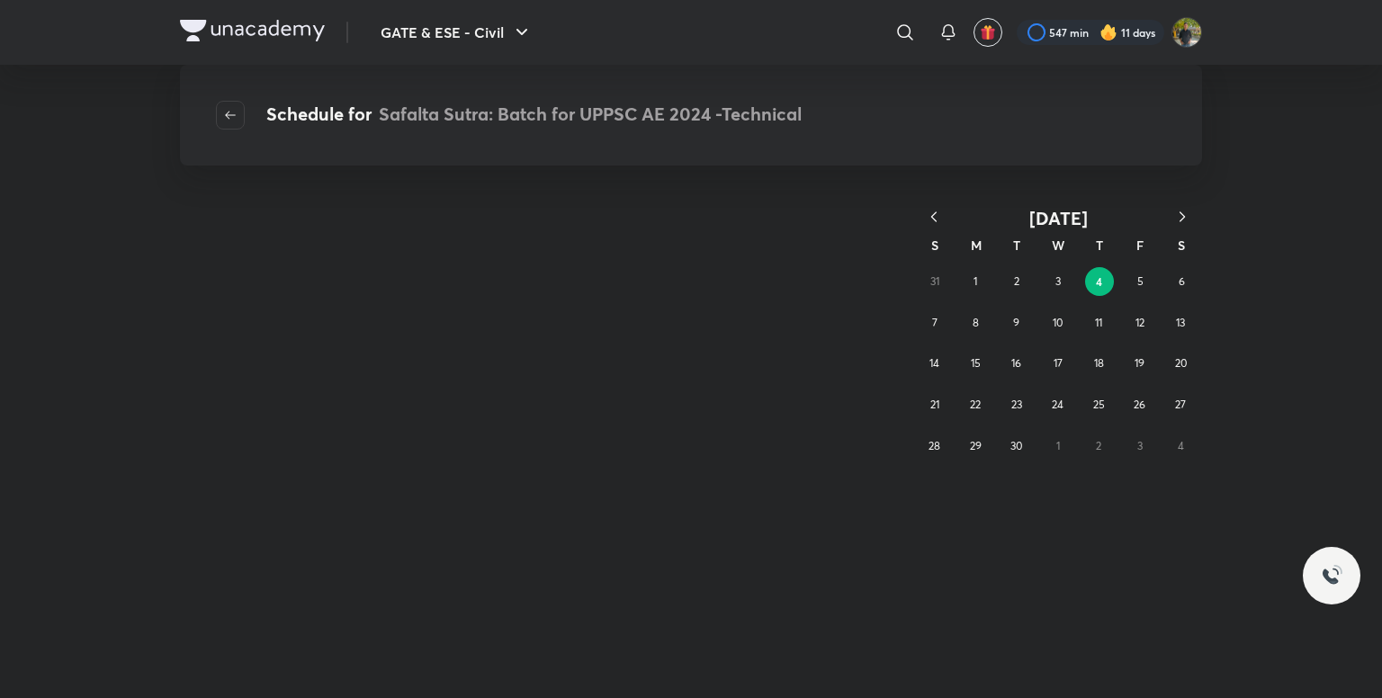
click at [1099, 271] on button "4" at bounding box center [1099, 281] width 29 height 29
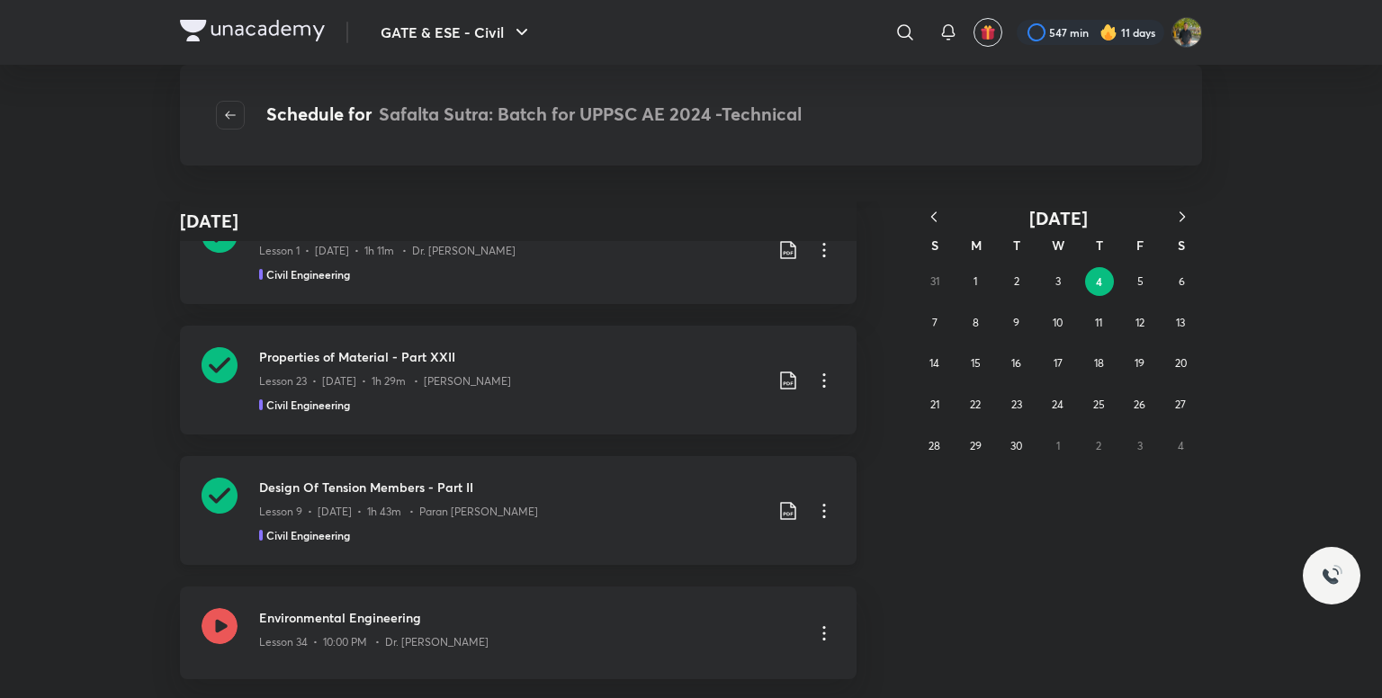
scroll to position [900, 0]
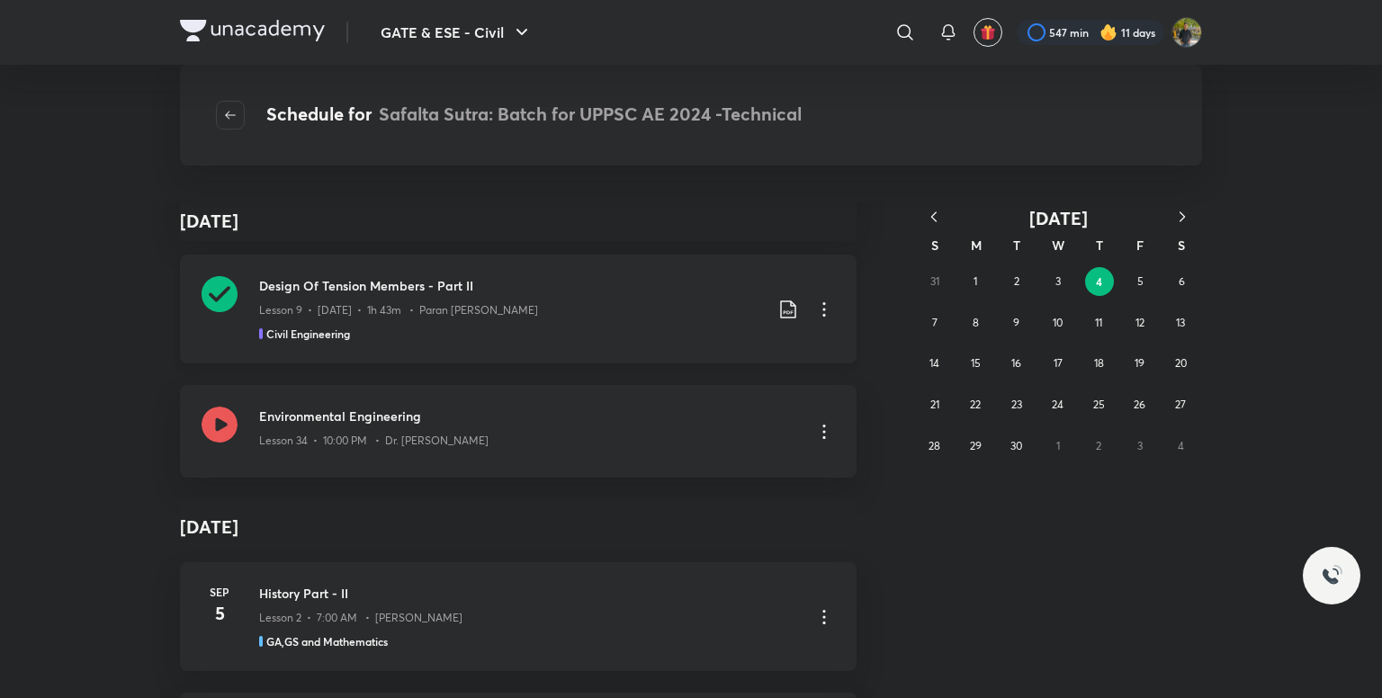
click at [777, 310] on icon at bounding box center [788, 310] width 22 height 22
click at [635, 398] on p "With annotation" at bounding box center [645, 406] width 93 height 19
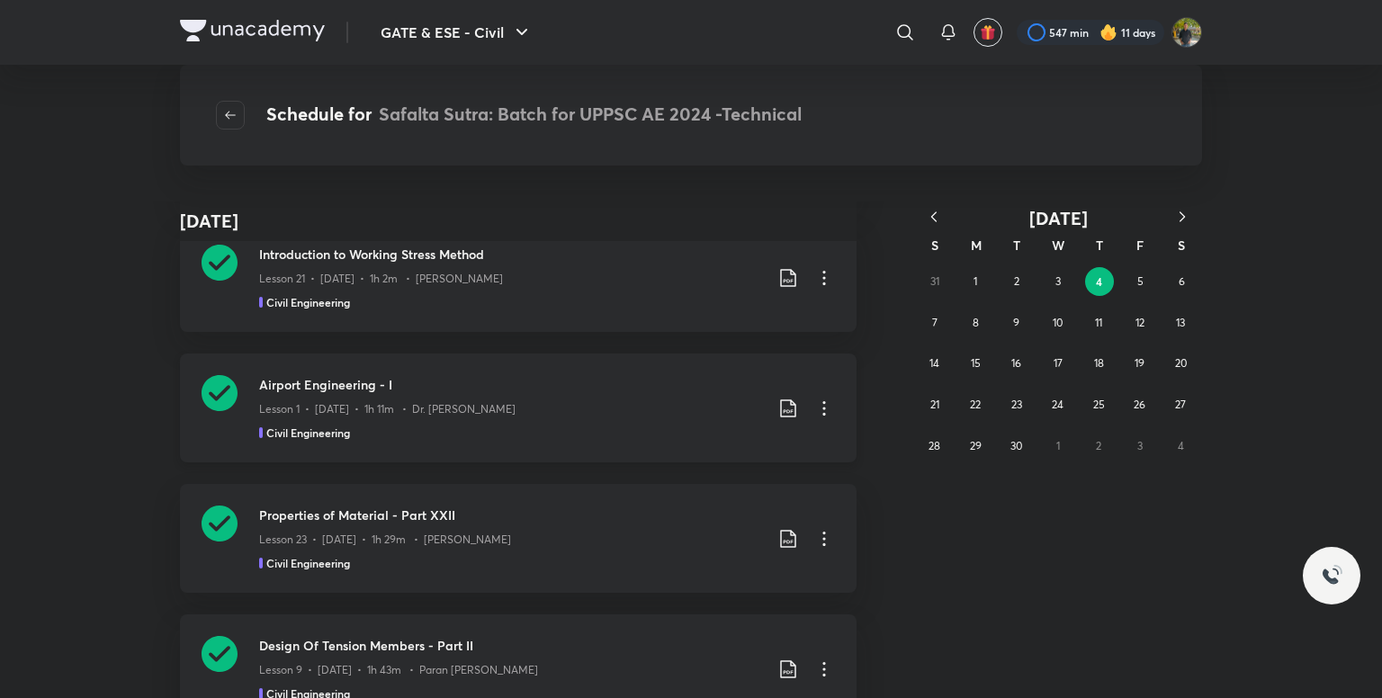
click at [792, 404] on icon at bounding box center [788, 409] width 22 height 22
click at [675, 497] on div "Properties of Material - Part XXII Lesson 23 • Sep 4 • 1h 29m • Apoorv Patodi C…" at bounding box center [518, 538] width 677 height 109
click at [777, 398] on icon at bounding box center [788, 409] width 22 height 22
click at [659, 494] on li "With annotation" at bounding box center [688, 505] width 206 height 33
click at [656, 499] on p "With annotation" at bounding box center [645, 505] width 93 height 19
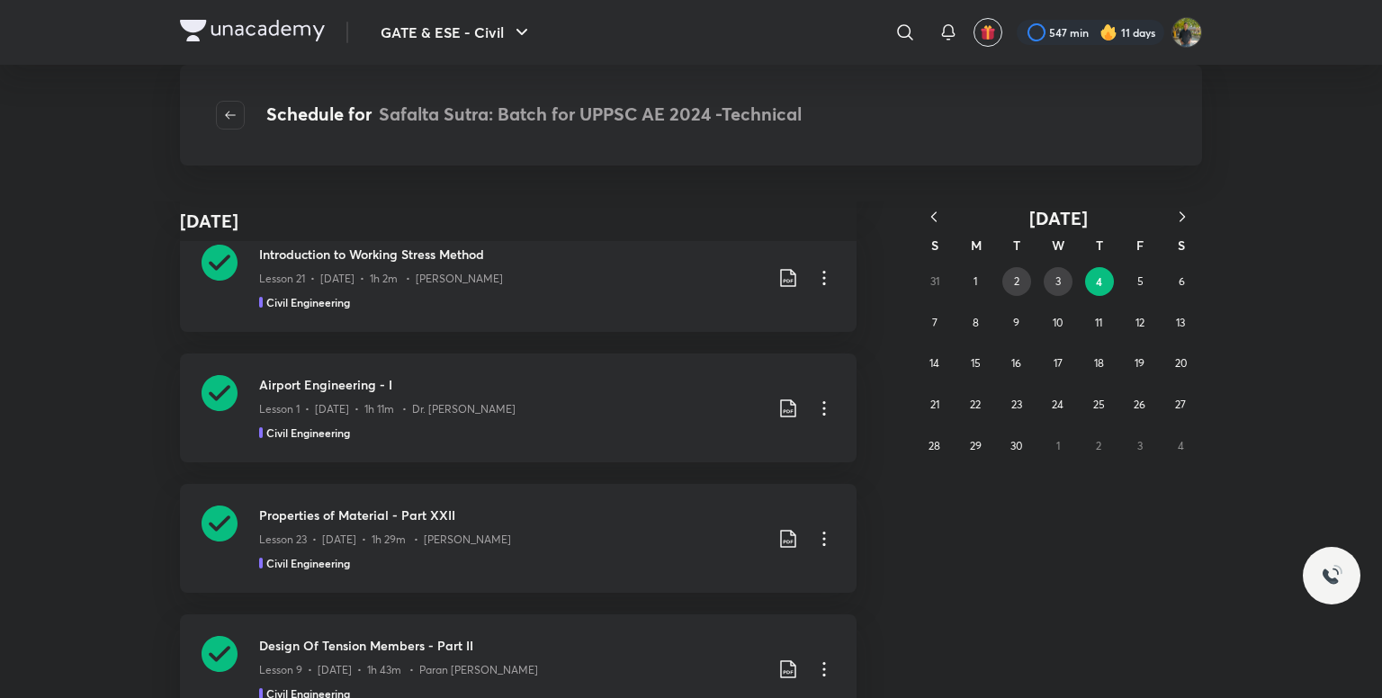
drag, startPoint x: 1055, startPoint y: 282, endPoint x: 1014, endPoint y: 277, distance: 40.7
click at [1056, 282] on abbr "3" at bounding box center [1058, 280] width 5 height 13
click at [1014, 277] on abbr "2" at bounding box center [1016, 280] width 5 height 13
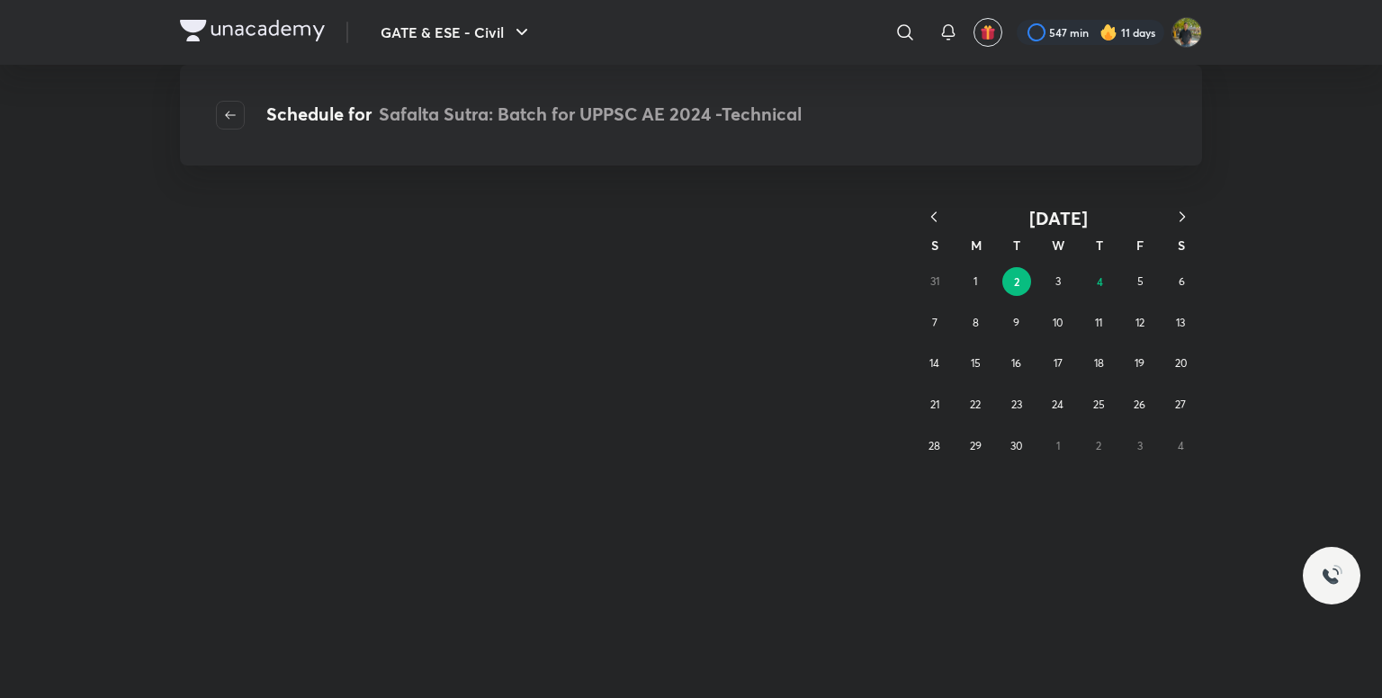
scroll to position [0, 0]
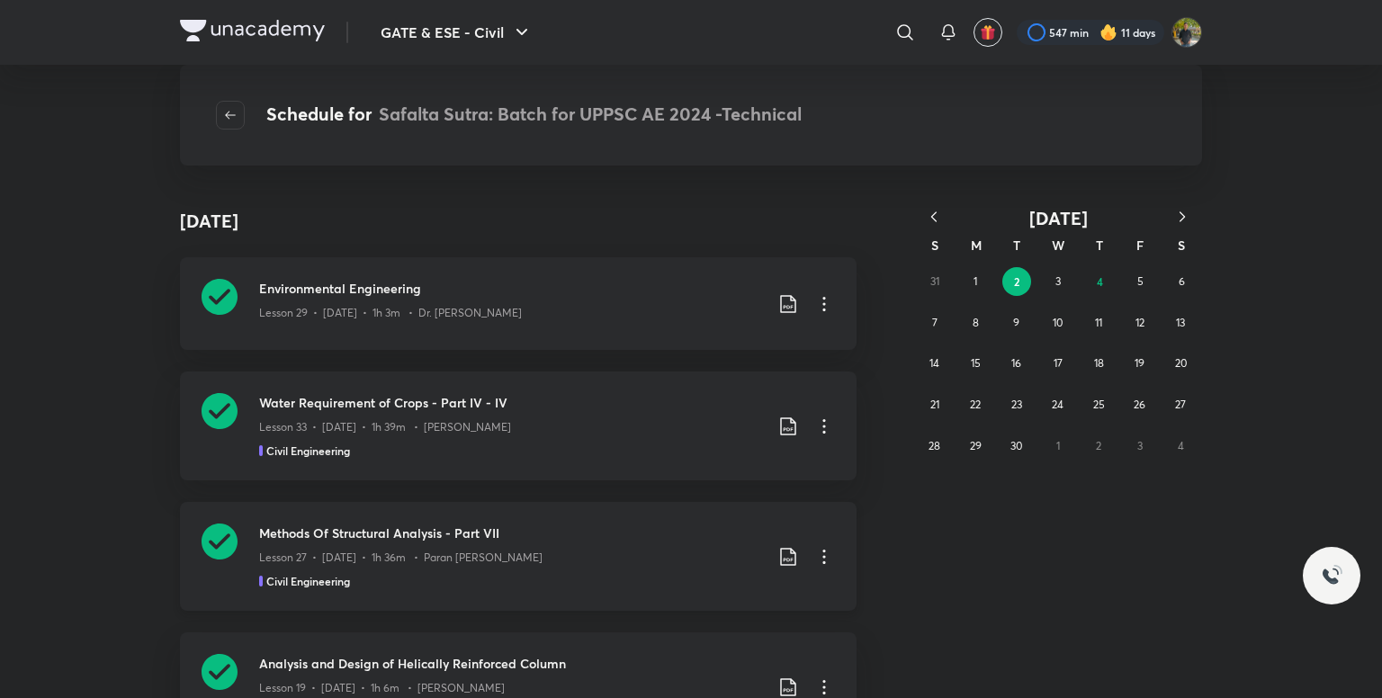
click at [781, 557] on icon at bounding box center [788, 557] width 22 height 22
click at [639, 630] on p "With annotation" at bounding box center [645, 634] width 93 height 19
click at [984, 275] on button "1" at bounding box center [975, 281] width 29 height 29
click at [786, 426] on icon at bounding box center [788, 427] width 22 height 22
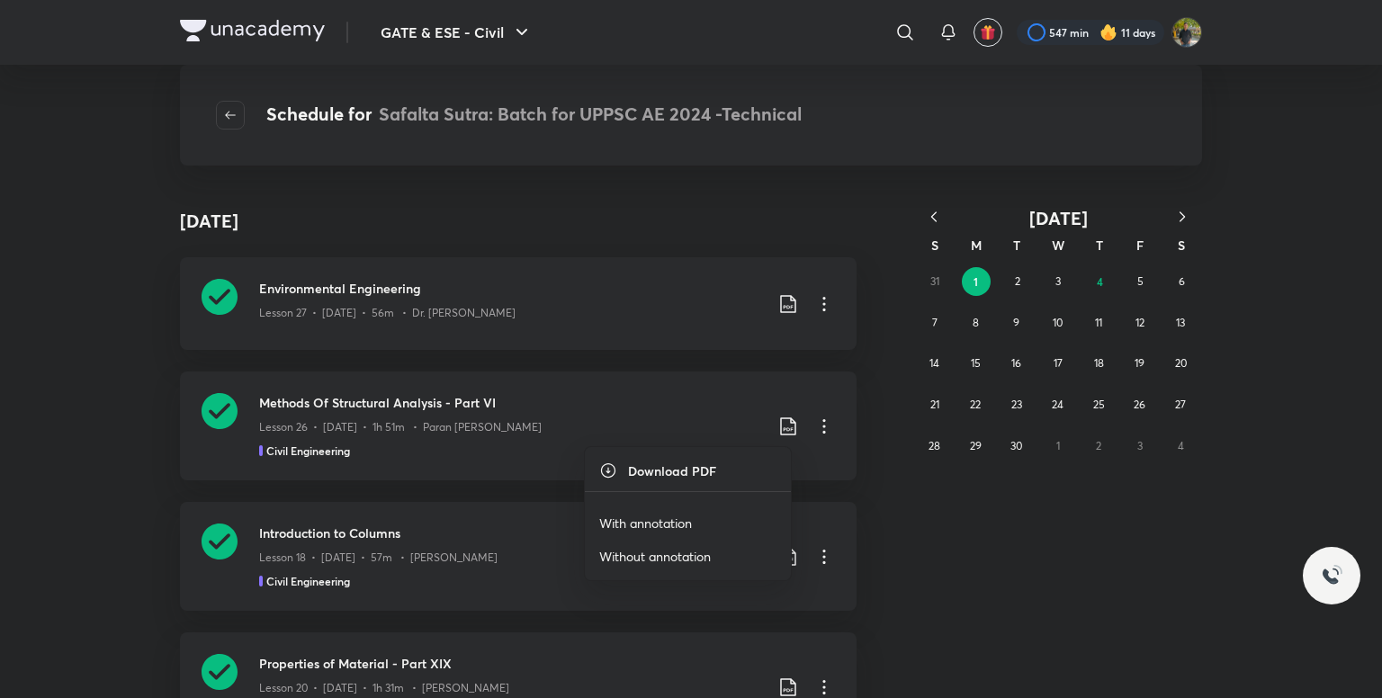
click at [661, 524] on p "With annotation" at bounding box center [645, 523] width 93 height 19
click at [927, 271] on div "31 1 2 3 4 5 6 7 8 9 10 11 12 13 14 15 16 17 18 19 20 21 22 23 24 25 26 27 28 2…" at bounding box center [1058, 363] width 288 height 205
click at [1022, 285] on button "2" at bounding box center [1017, 281] width 29 height 29
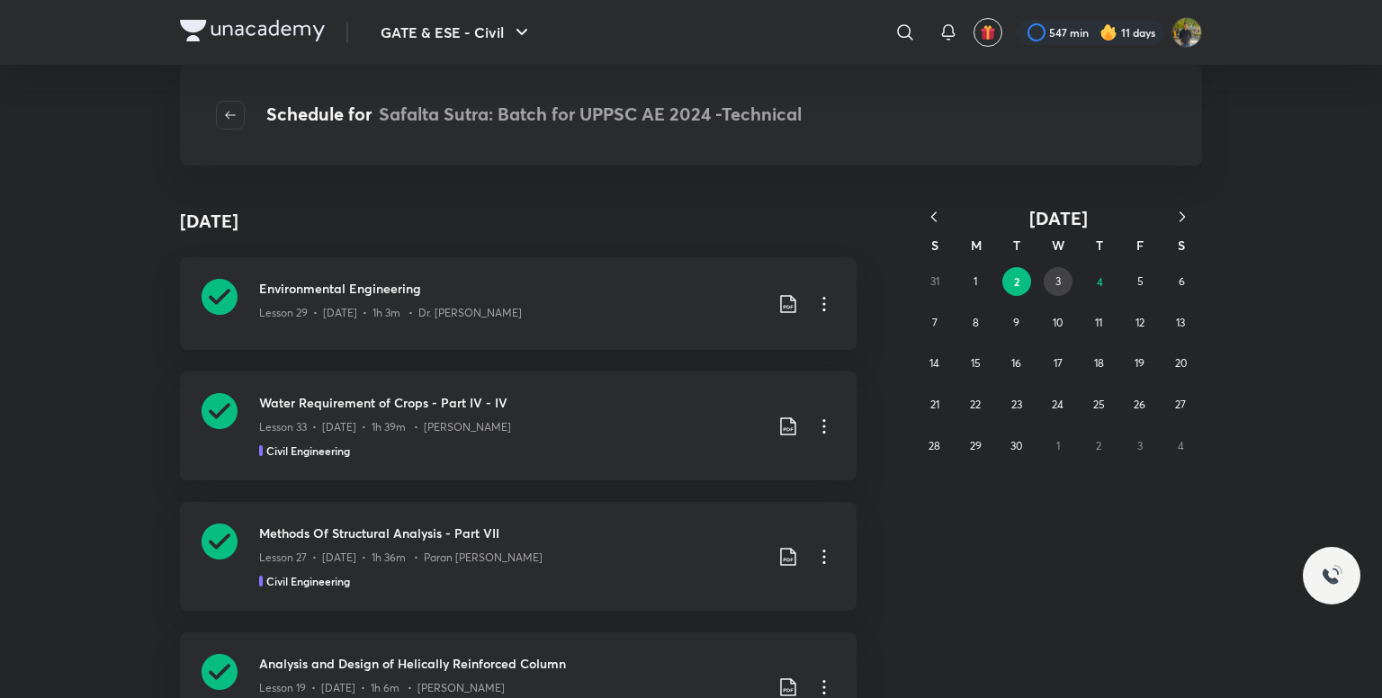
click at [1062, 275] on button "3" at bounding box center [1058, 281] width 29 height 29
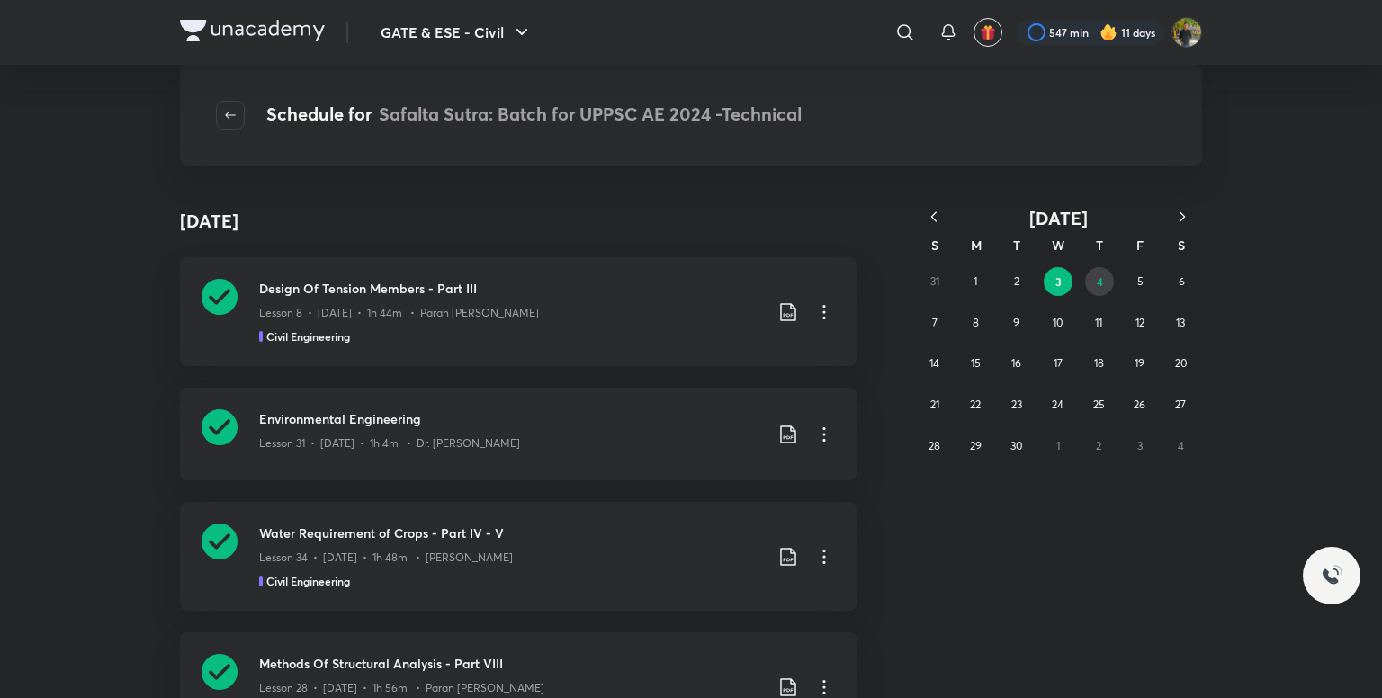
click at [1095, 283] on button "4" at bounding box center [1099, 281] width 29 height 29
click at [1053, 289] on button "3" at bounding box center [1058, 281] width 29 height 29
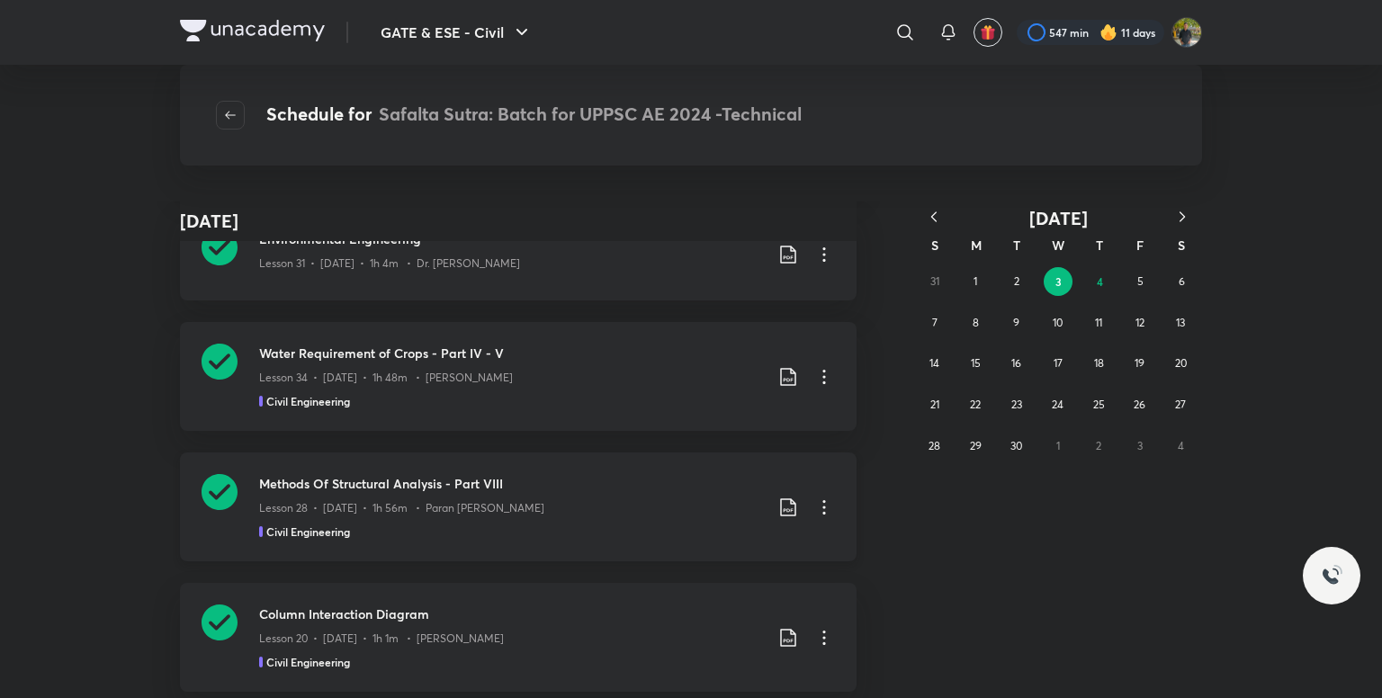
click at [786, 501] on icon at bounding box center [788, 508] width 22 height 22
click at [668, 601] on p "With annotation" at bounding box center [645, 604] width 93 height 19
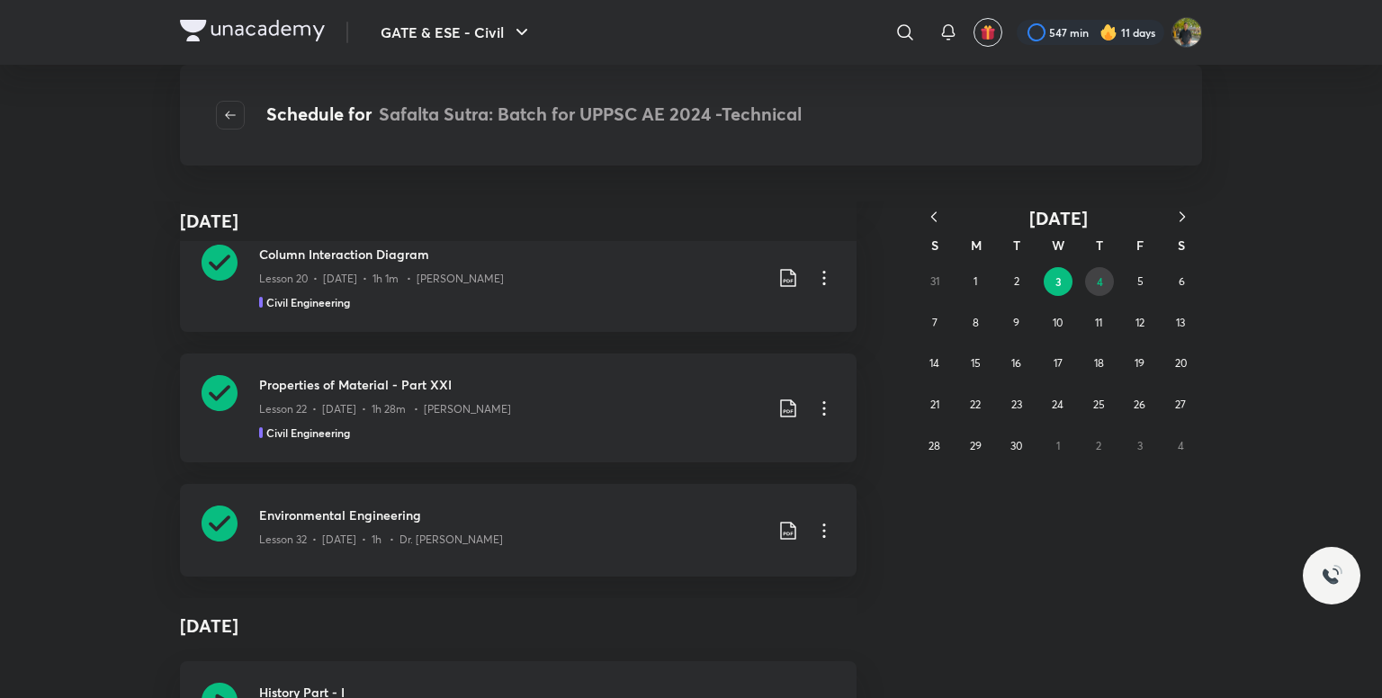
drag, startPoint x: 1099, startPoint y: 275, endPoint x: 504, endPoint y: 411, distance: 610.1
click at [1099, 275] on abbr "4" at bounding box center [1100, 281] width 6 height 14
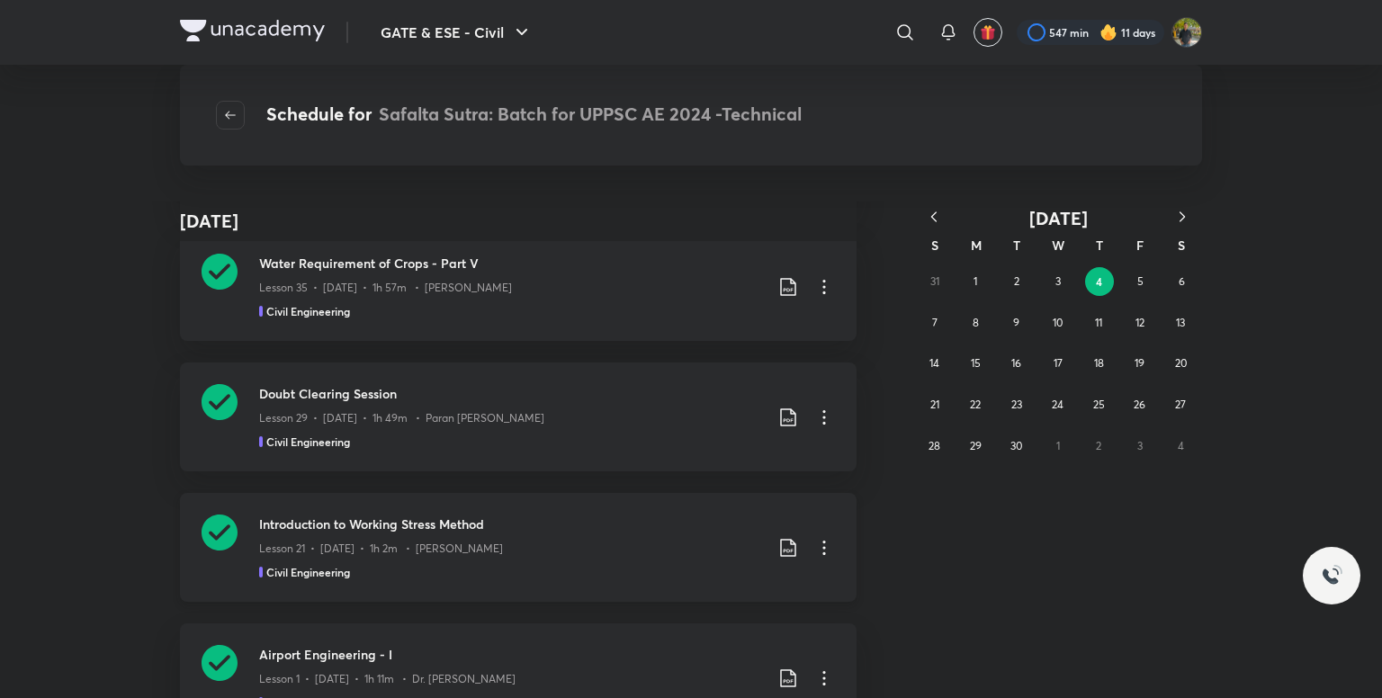
scroll to position [180, 0]
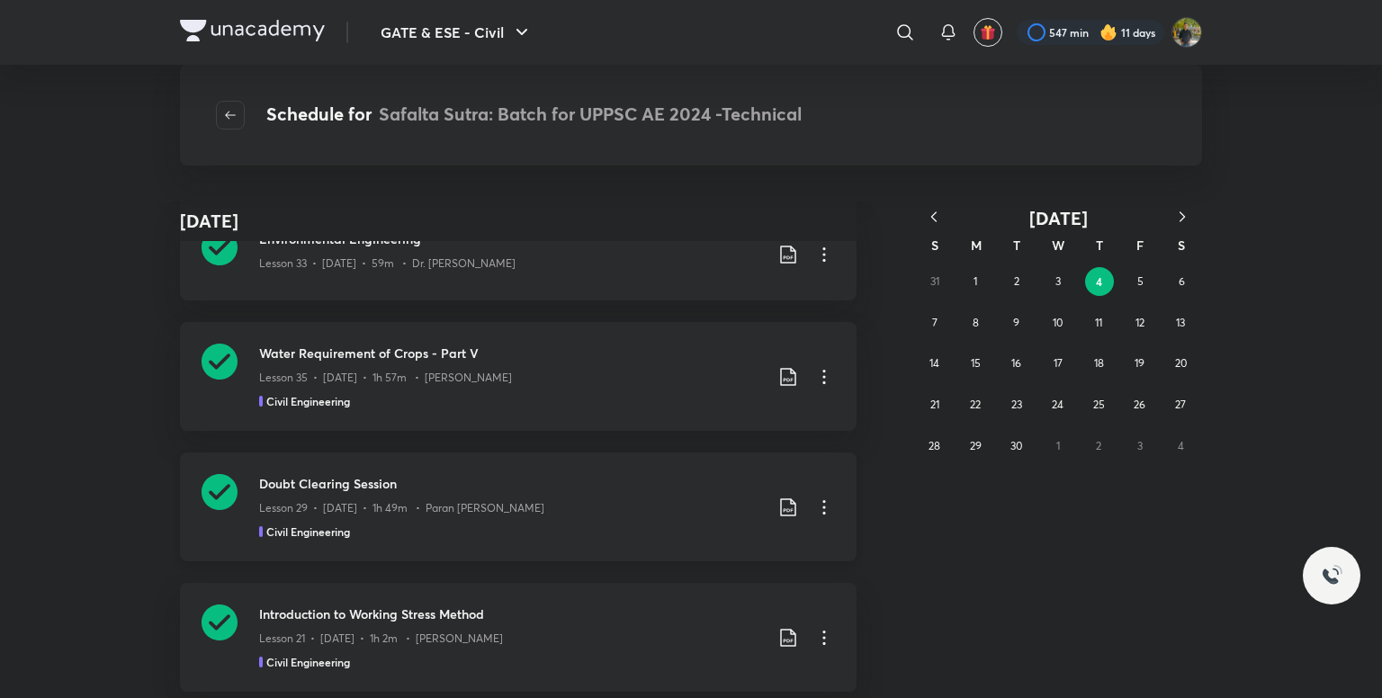
click at [785, 504] on icon at bounding box center [787, 508] width 15 height 18
click at [634, 595] on p "With annotation" at bounding box center [645, 604] width 93 height 19
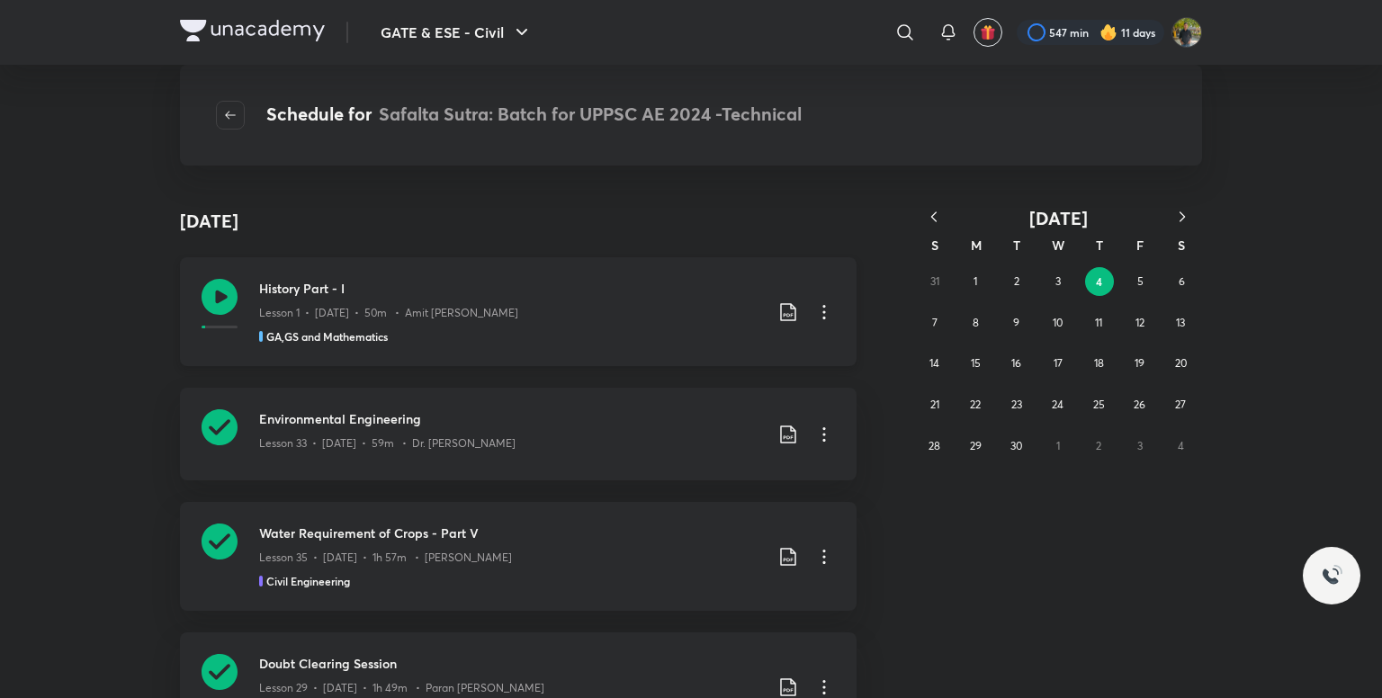
click at [427, 316] on p "Lesson 1 • Sep 4 • 50m • Amit Vijay" at bounding box center [388, 313] width 259 height 16
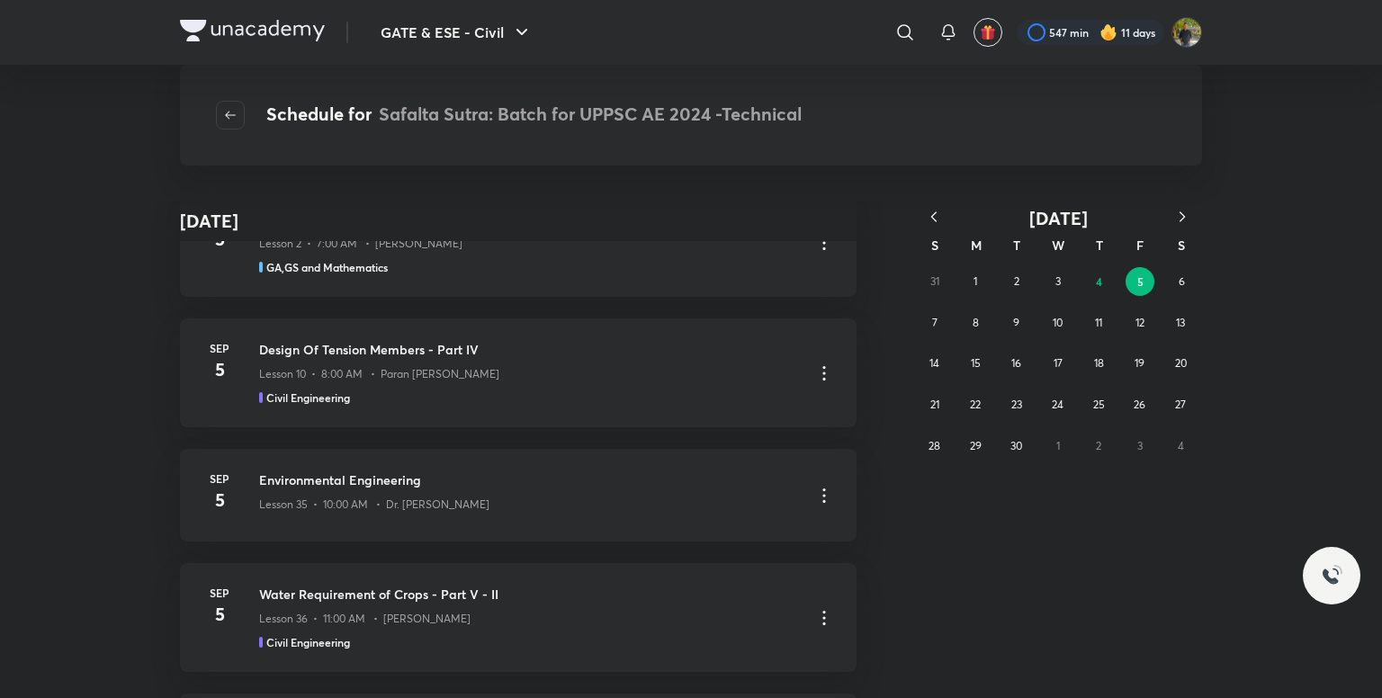
scroll to position [1544, 0]
